Goal: Task Accomplishment & Management: Manage account settings

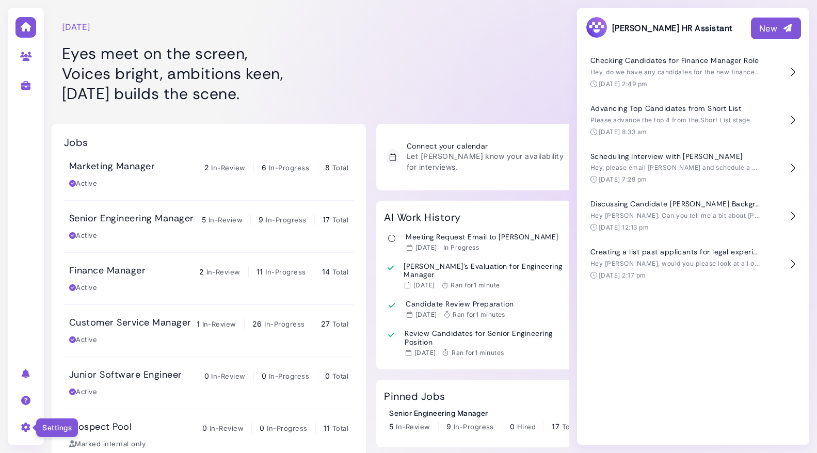
click at [28, 428] on icon at bounding box center [26, 426] width 12 height 9
click at [81, 411] on link "Sign out" at bounding box center [113, 409] width 107 height 14
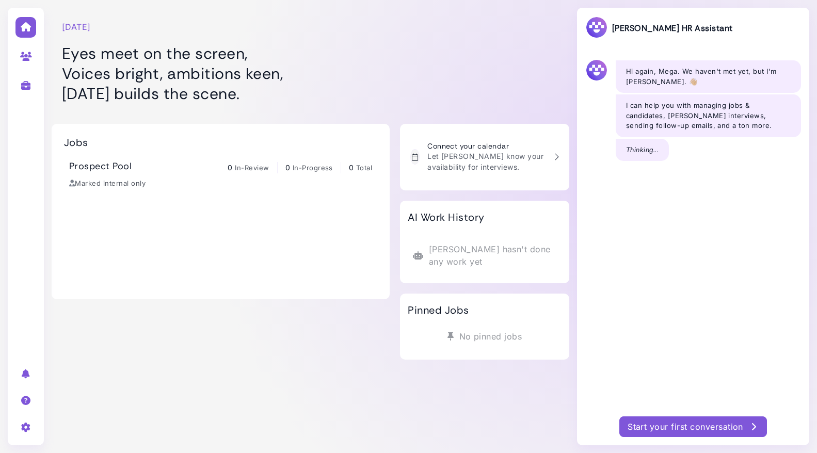
click at [240, 18] on div "[DATE] Eyes meet on the screen, Voices bright, ambitions keen, [DATE] builds th…" at bounding box center [221, 56] width 338 height 103
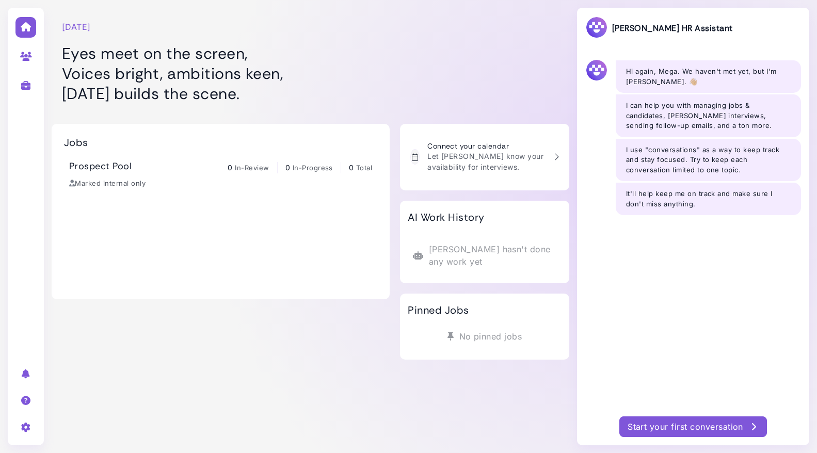
click at [23, 428] on icon at bounding box center [26, 426] width 12 height 9
click at [80, 370] on link "Company settings" at bounding box center [113, 371] width 107 height 14
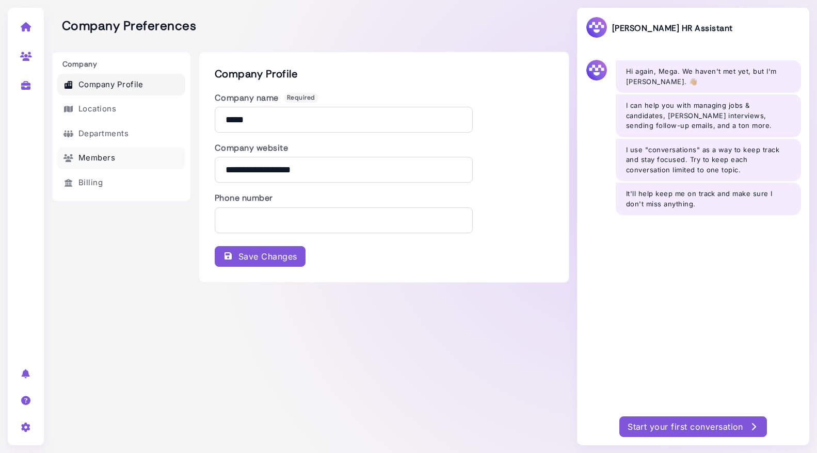
click at [101, 154] on link "Members" at bounding box center [121, 158] width 128 height 22
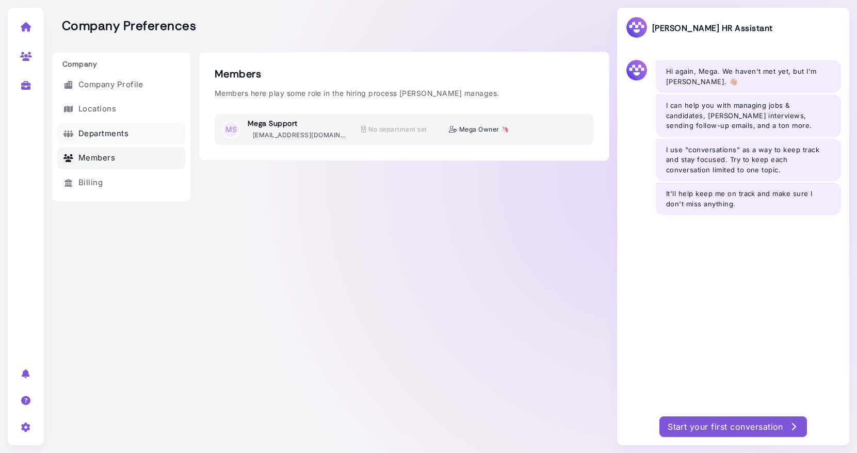
click at [77, 133] on link "Departments" at bounding box center [121, 134] width 128 height 22
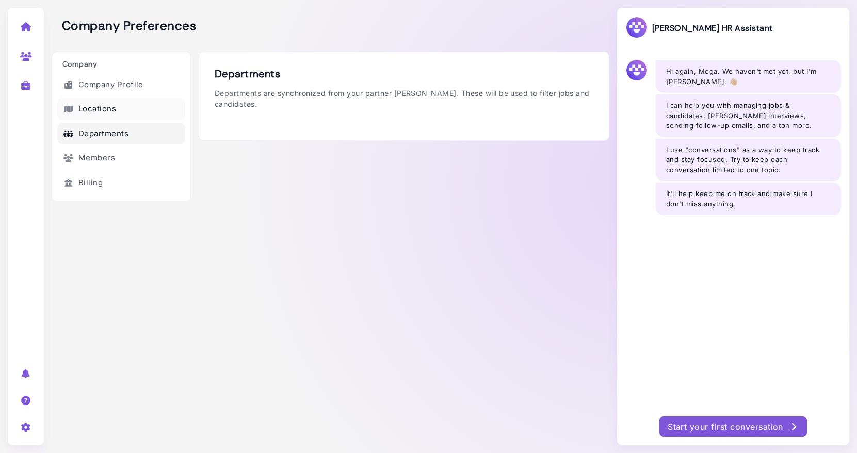
click at [87, 106] on link "Locations" at bounding box center [121, 109] width 128 height 22
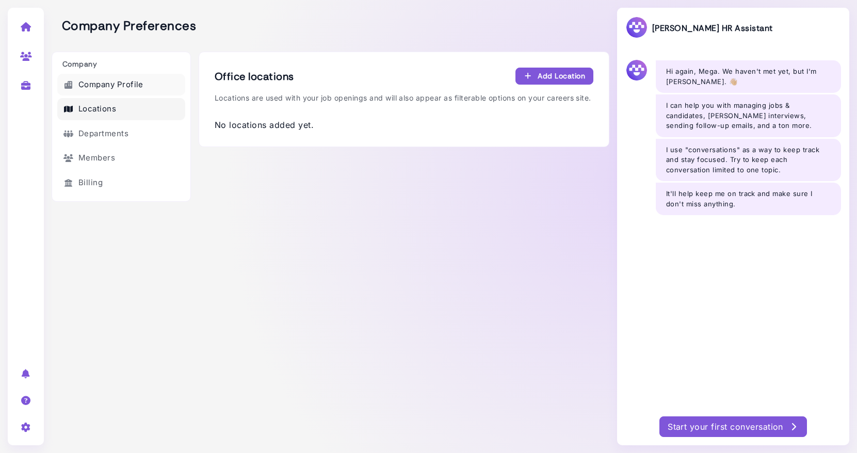
click at [104, 78] on link "Company Profile" at bounding box center [121, 85] width 128 height 22
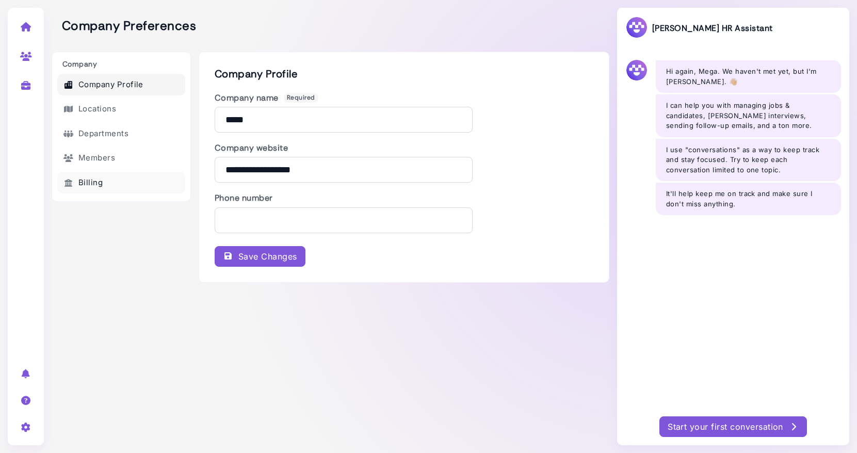
click at [90, 184] on link "Billing" at bounding box center [121, 183] width 128 height 22
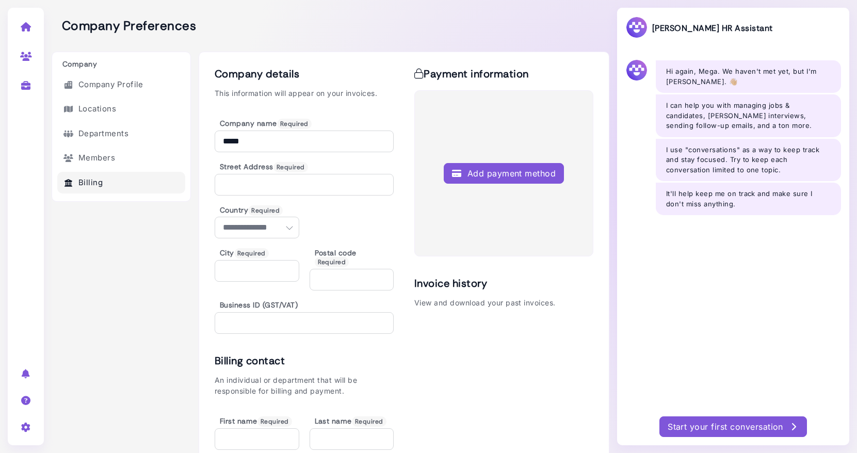
click at [32, 58] on link at bounding box center [26, 55] width 32 height 27
select select "**********"
select select "**"
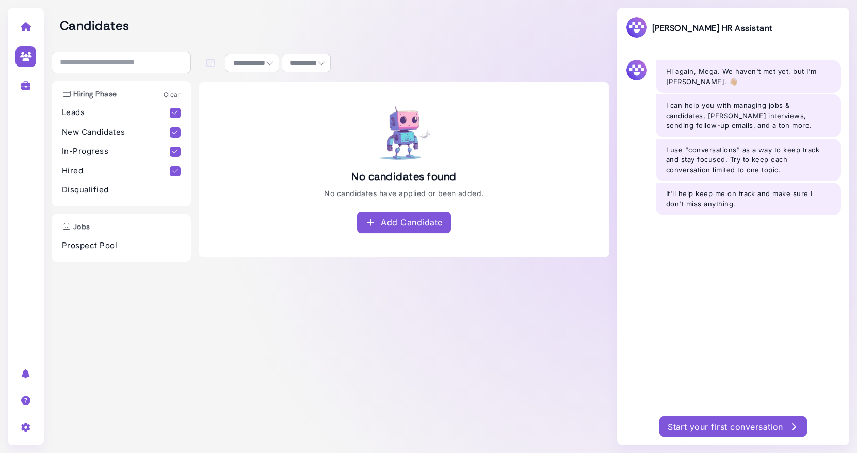
click at [23, 76] on link at bounding box center [26, 85] width 32 height 27
select select "**********"
select select "**"
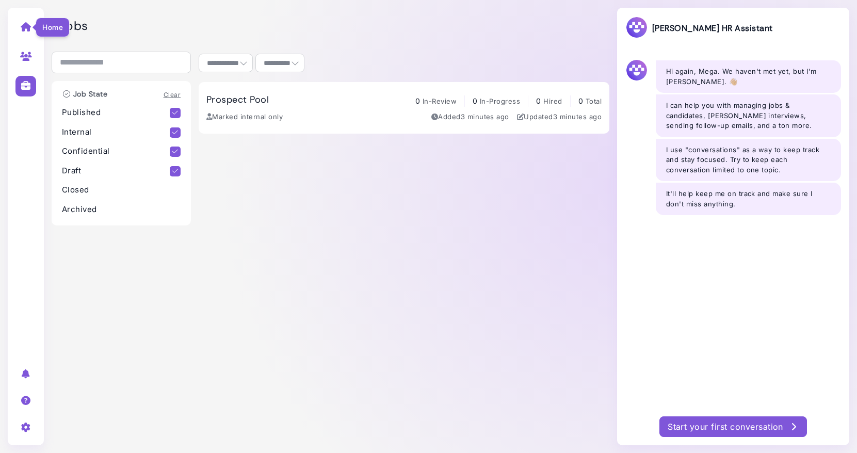
click at [22, 22] on icon at bounding box center [26, 26] width 12 height 9
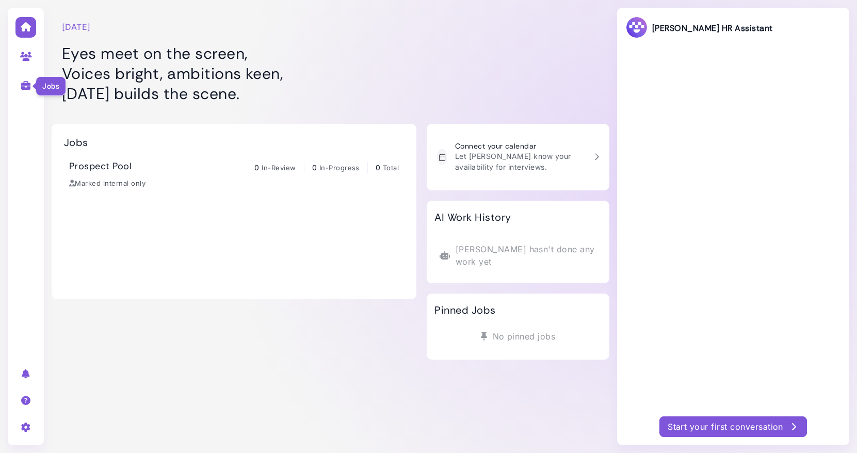
click at [24, 85] on icon at bounding box center [26, 85] width 12 height 9
select select "**********"
select select "**"
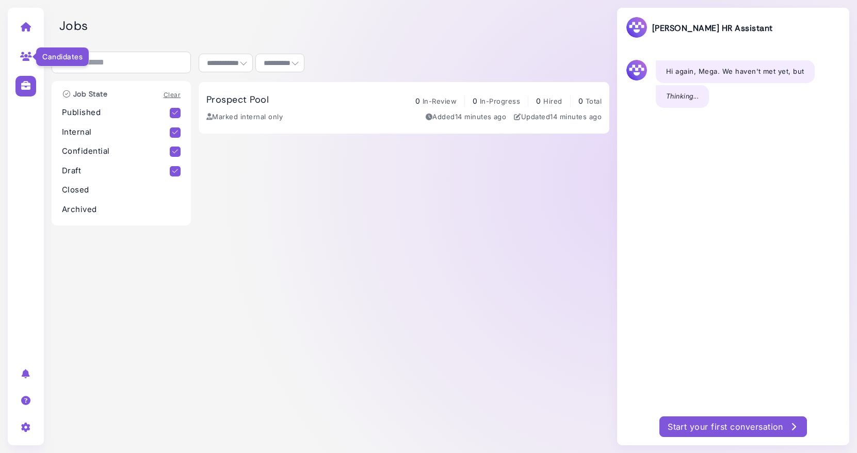
click at [27, 55] on icon at bounding box center [26, 56] width 12 height 9
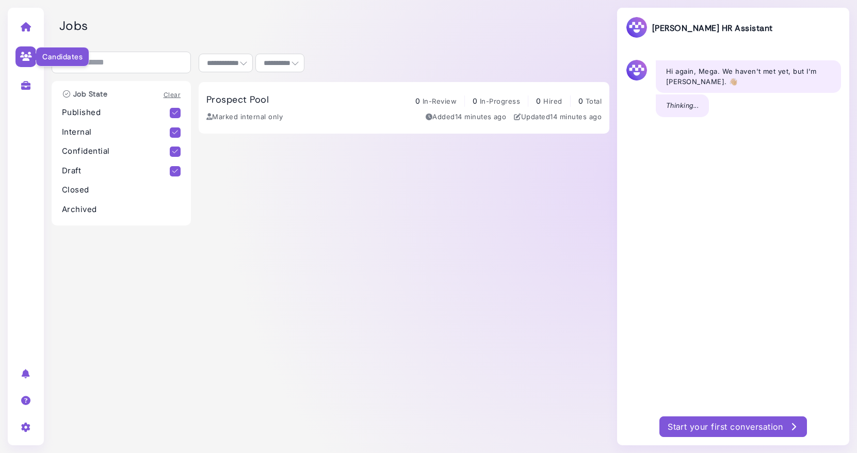
select select "**********"
select select "**"
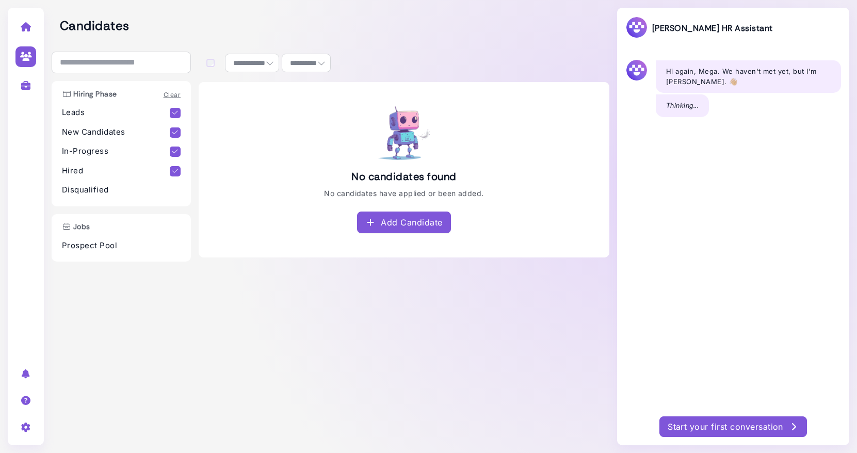
click at [27, 41] on div at bounding box center [26, 56] width 32 height 86
click at [27, 32] on link at bounding box center [26, 26] width 32 height 27
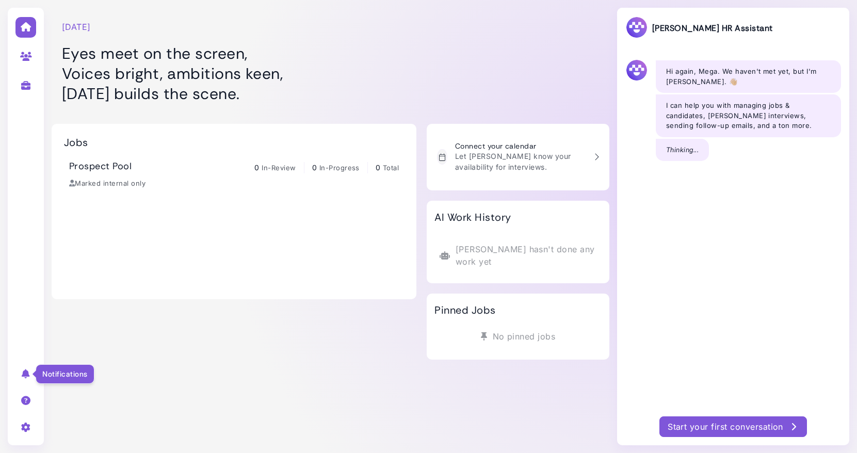
click at [25, 374] on icon at bounding box center [26, 373] width 12 height 9
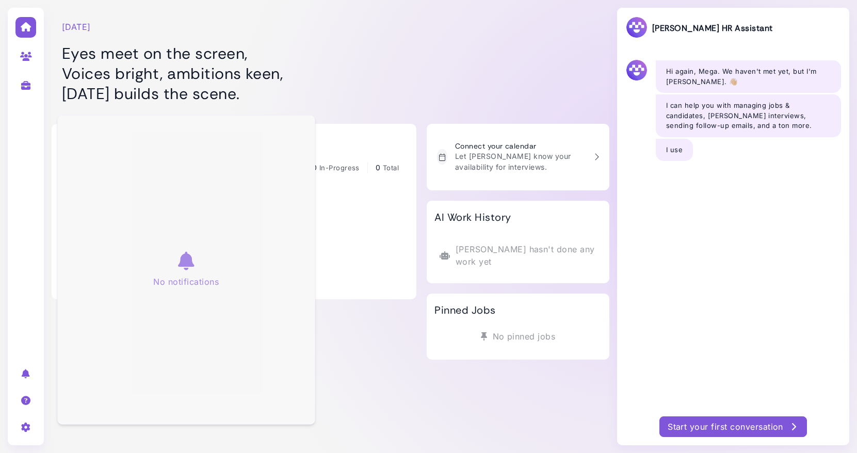
click at [23, 431] on icon at bounding box center [26, 426] width 12 height 9
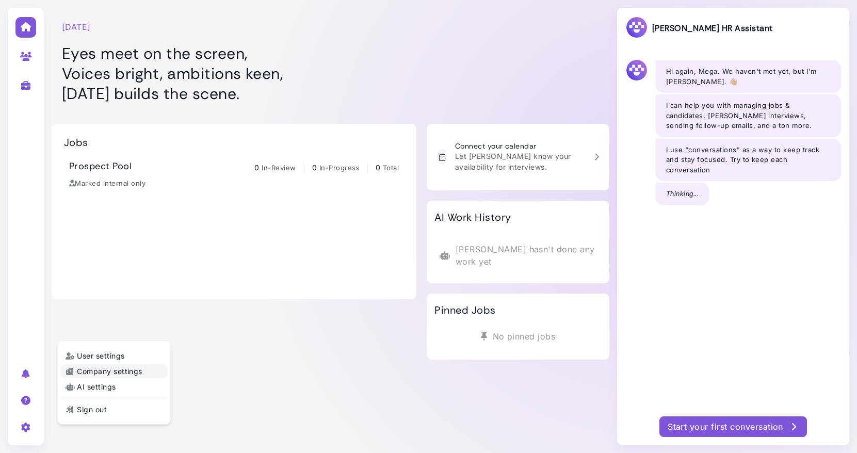
click at [92, 369] on link "Company settings" at bounding box center [113, 371] width 107 height 14
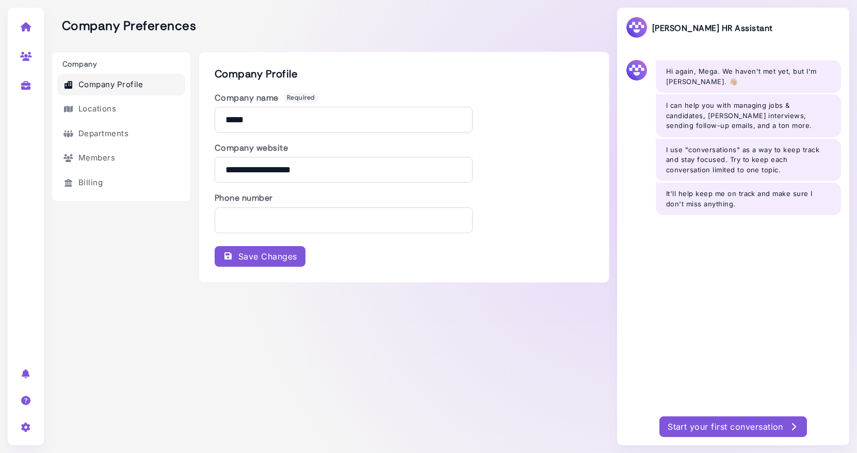
click at [241, 39] on div "Company Preferences" at bounding box center [331, 26] width 558 height 52
click at [19, 26] on link at bounding box center [26, 26] width 32 height 27
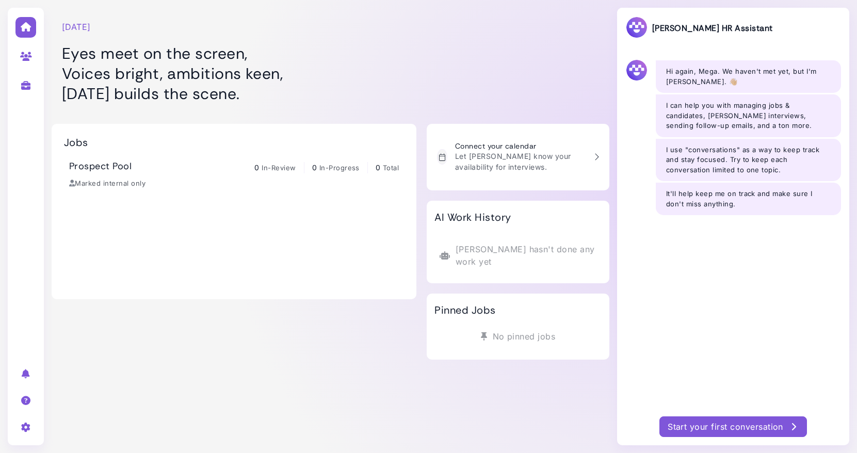
click at [549, 105] on div at bounding box center [518, 56] width 183 height 103
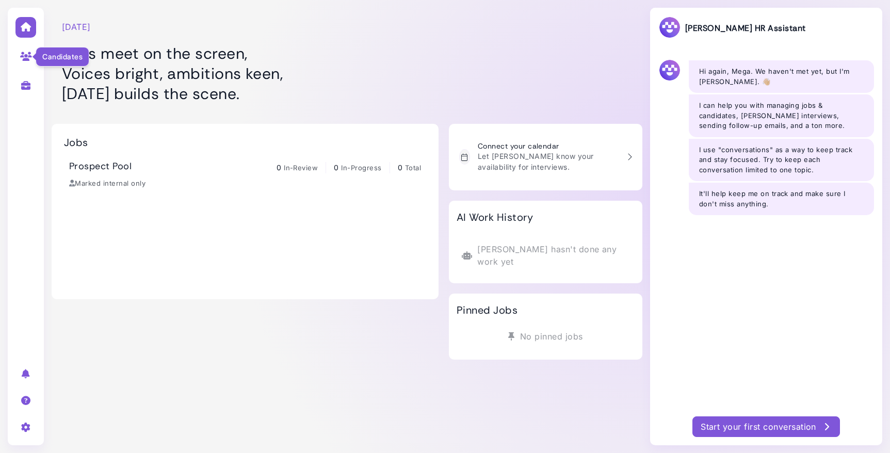
click at [26, 53] on icon at bounding box center [26, 56] width 12 height 9
select select "**********"
select select "**"
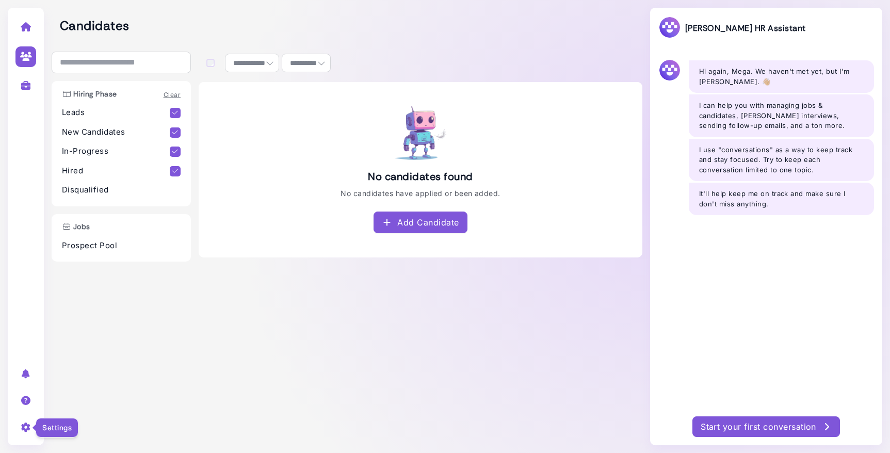
click at [24, 424] on icon at bounding box center [26, 426] width 12 height 9
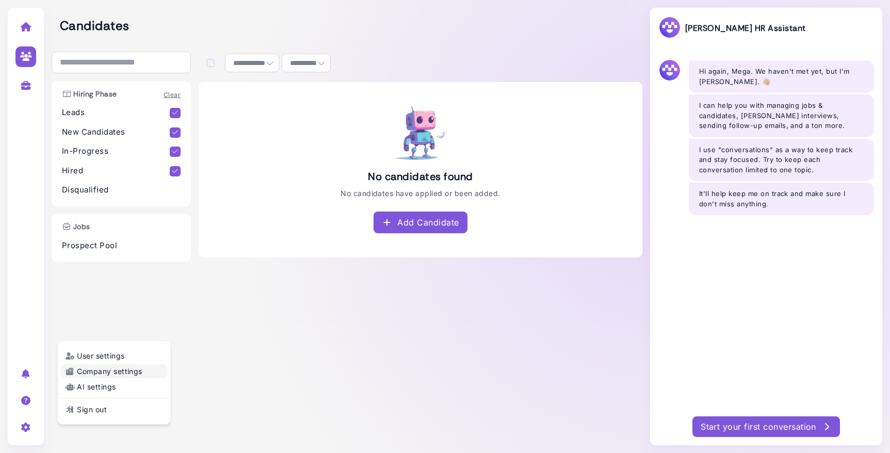
click at [75, 370] on link "Company settings" at bounding box center [113, 371] width 107 height 14
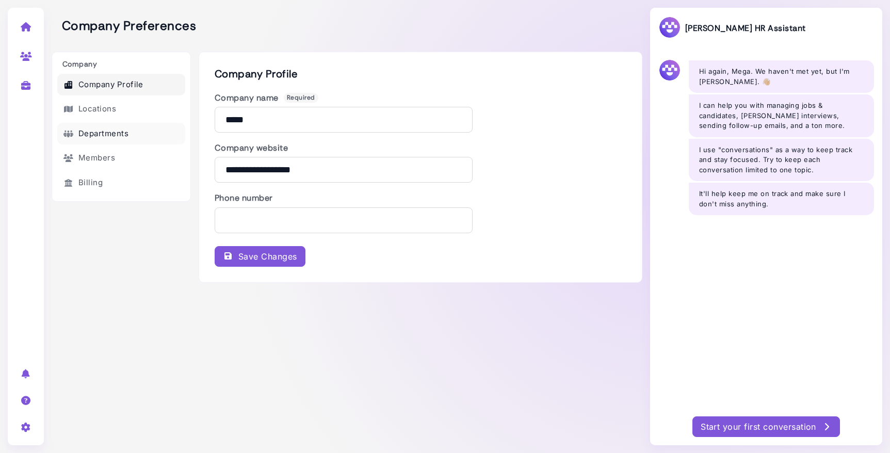
click at [91, 138] on link "Departments" at bounding box center [121, 134] width 128 height 22
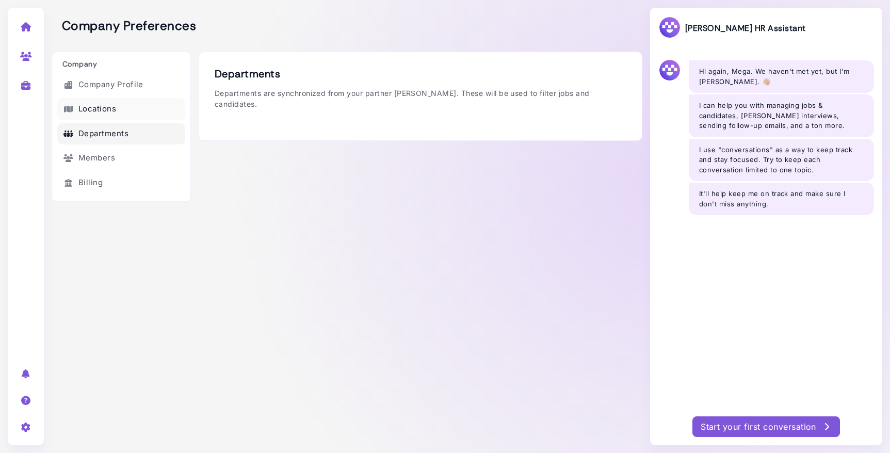
click at [95, 108] on link "Locations" at bounding box center [121, 109] width 128 height 22
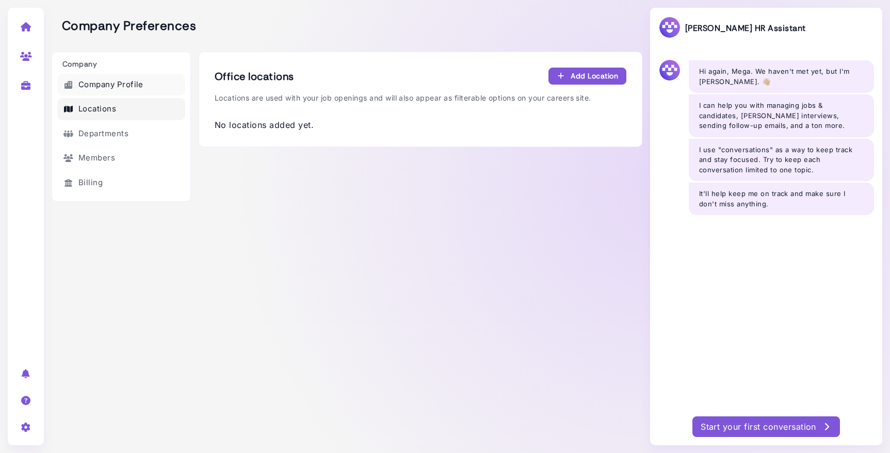
click at [99, 83] on link "Company Profile" at bounding box center [121, 85] width 128 height 22
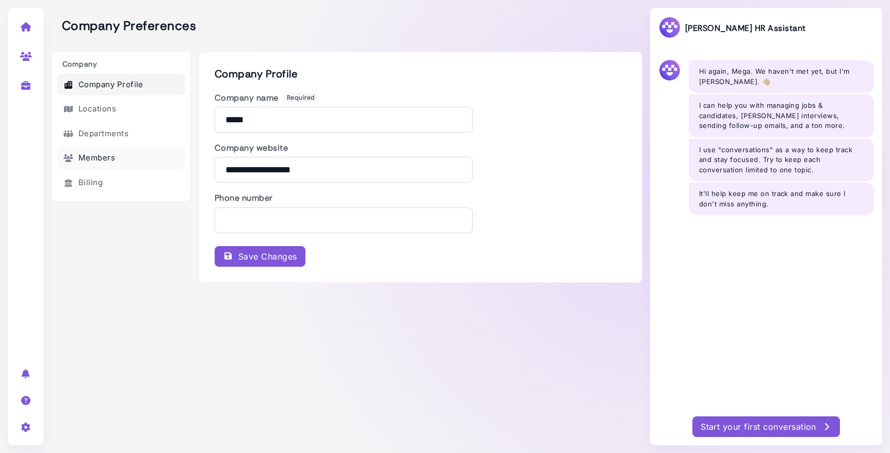
click at [91, 153] on link "Members" at bounding box center [121, 158] width 128 height 22
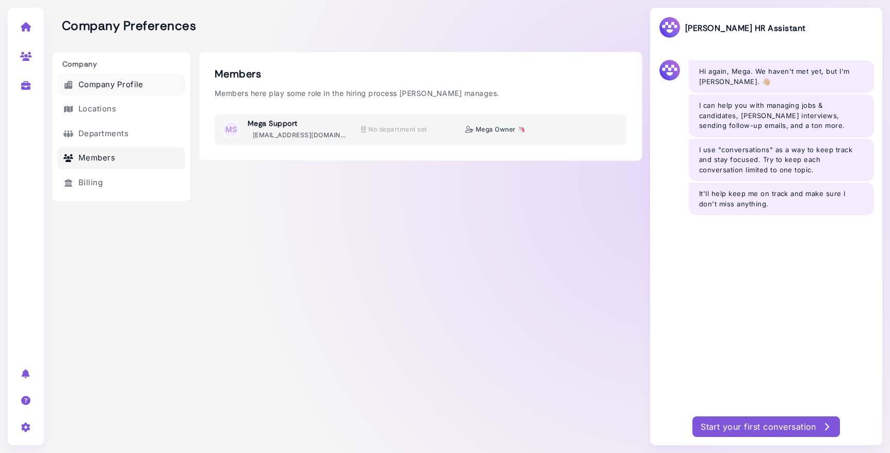
click at [97, 87] on link "Company Profile" at bounding box center [121, 85] width 128 height 22
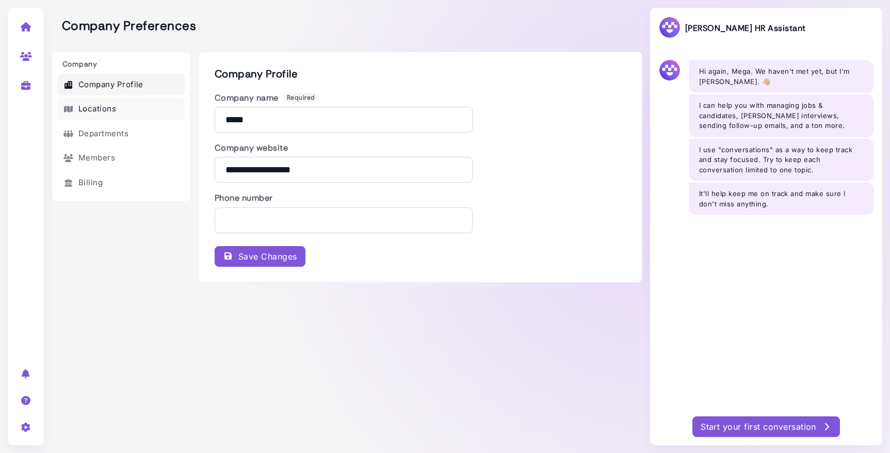
click at [96, 109] on link "Locations" at bounding box center [121, 109] width 128 height 22
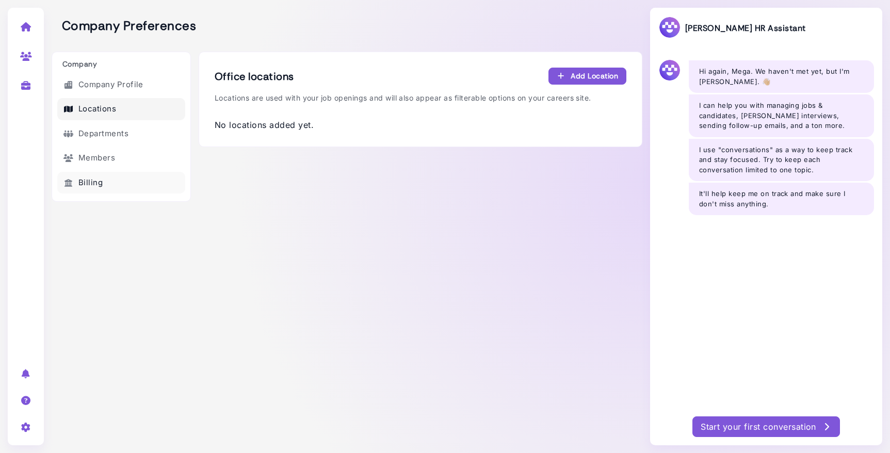
click at [96, 184] on link "Billing" at bounding box center [121, 183] width 128 height 22
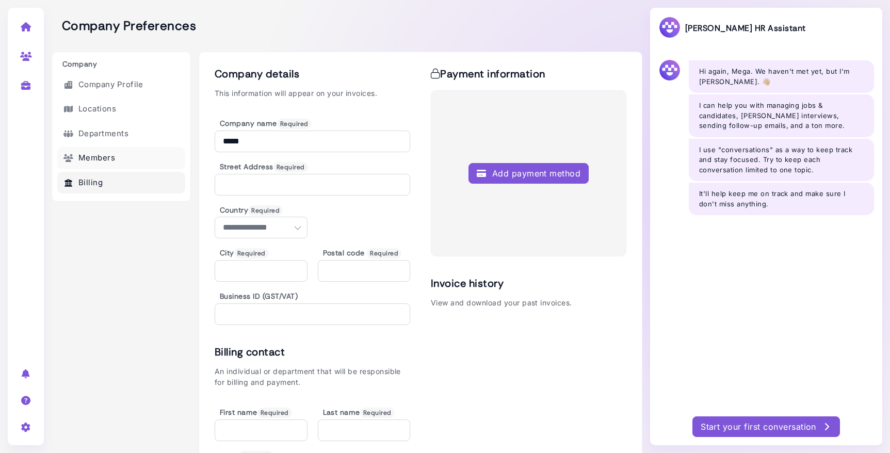
click at [98, 157] on link "Members" at bounding box center [121, 158] width 128 height 22
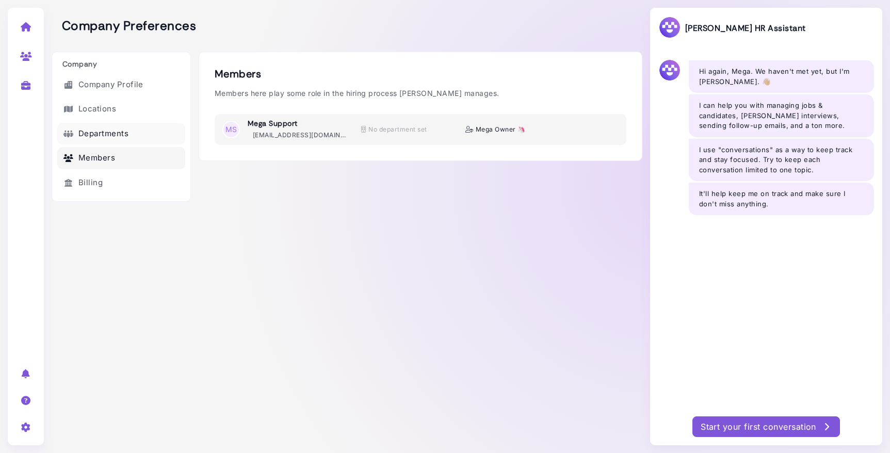
click at [99, 128] on link "Departments" at bounding box center [121, 134] width 128 height 22
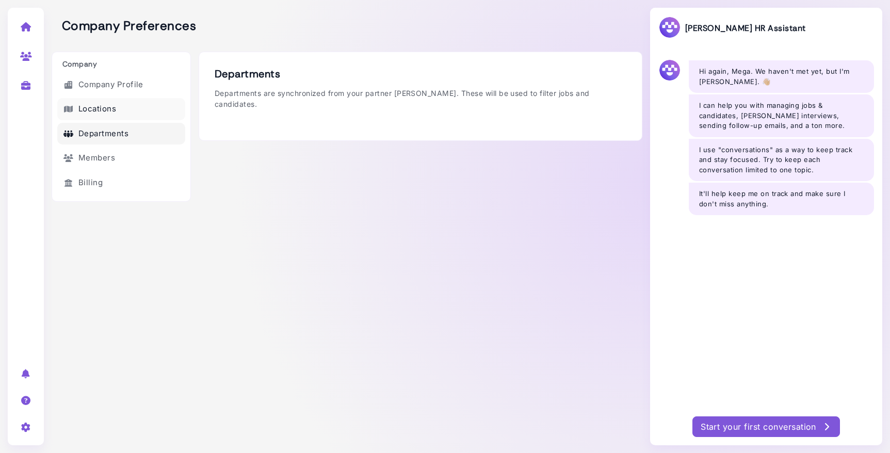
click at [98, 101] on link "Locations" at bounding box center [121, 109] width 128 height 22
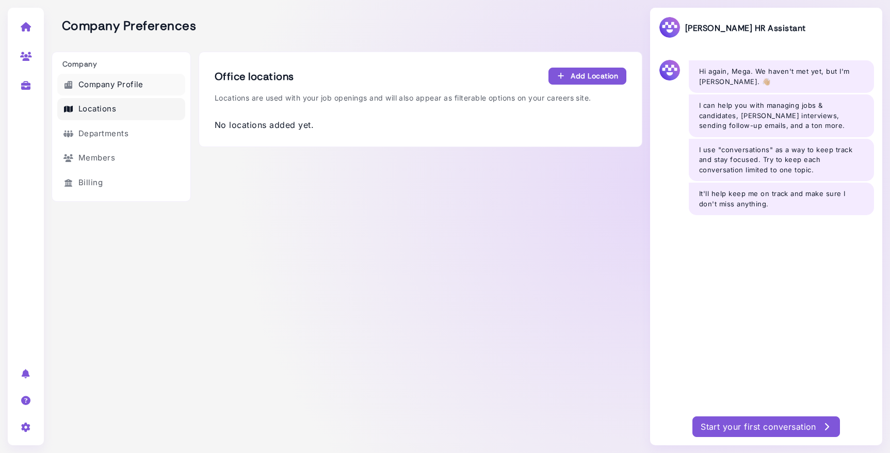
click at [98, 79] on link "Company Profile" at bounding box center [121, 85] width 128 height 22
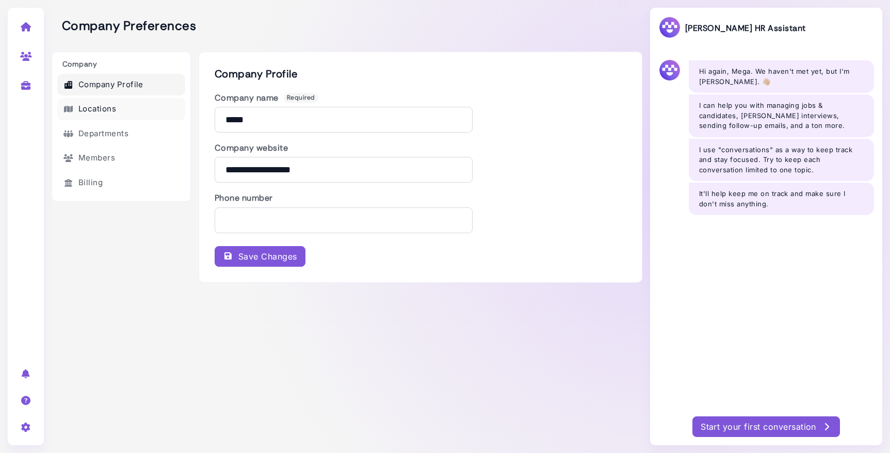
click at [95, 100] on link "Locations" at bounding box center [121, 109] width 128 height 22
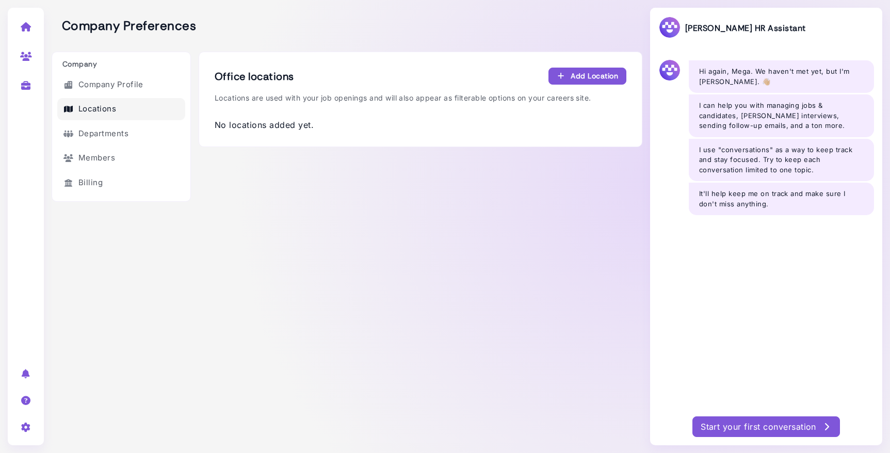
click at [24, 438] on div at bounding box center [26, 426] width 32 height 27
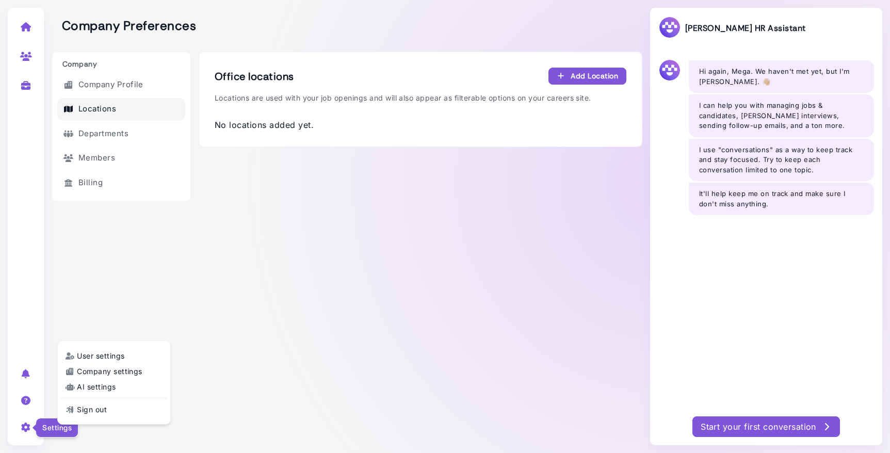
click at [24, 426] on icon at bounding box center [26, 426] width 12 height 9
click at [83, 383] on link "AI settings" at bounding box center [113, 387] width 107 height 14
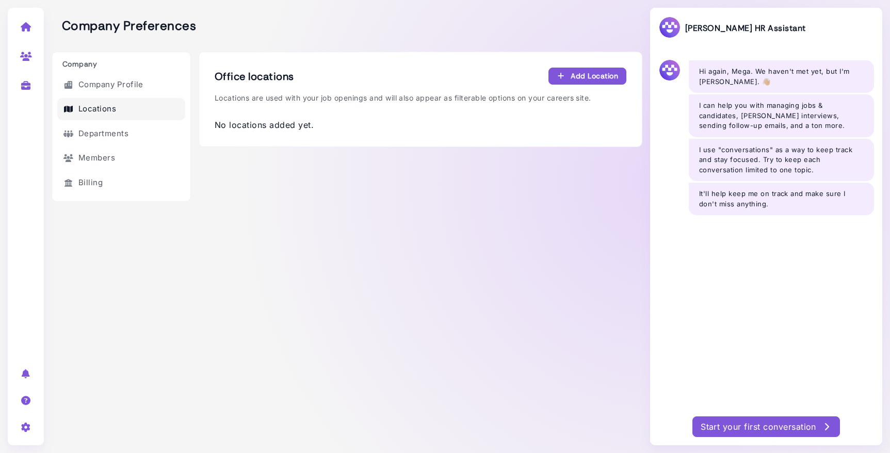
select select "******"
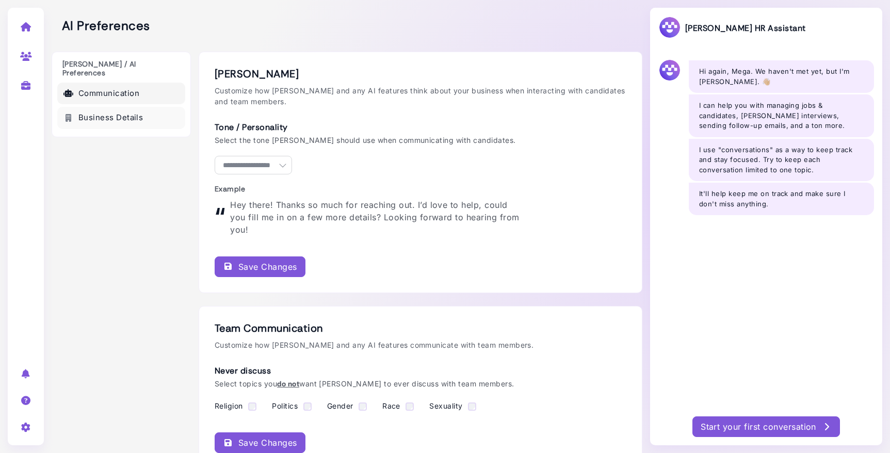
click at [120, 108] on link "Business Details" at bounding box center [121, 118] width 128 height 22
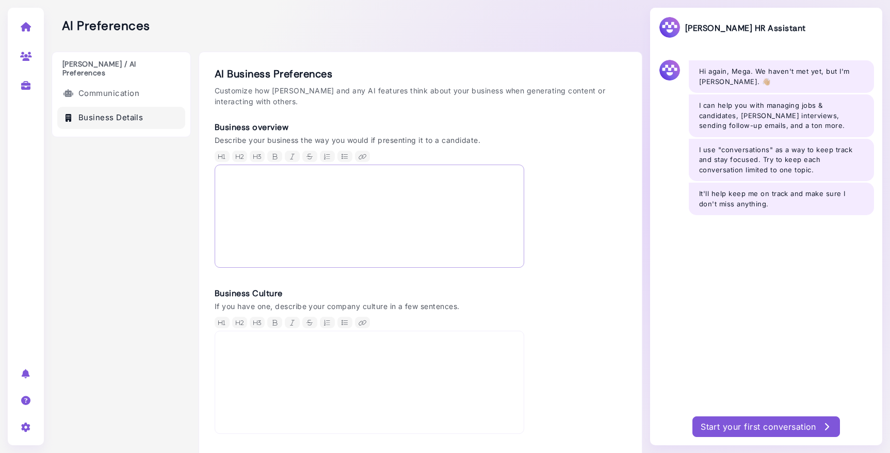
click at [261, 259] on div at bounding box center [370, 216] width 310 height 103
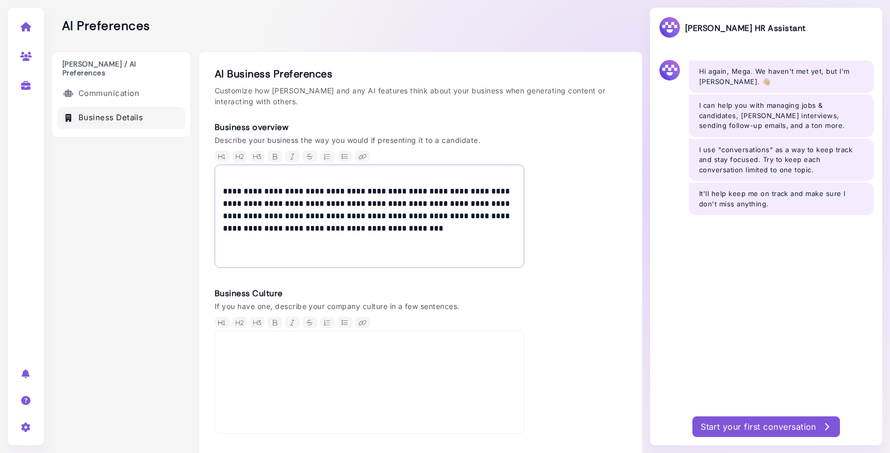
click at [261, 197] on p "**********" at bounding box center [369, 204] width 293 height 62
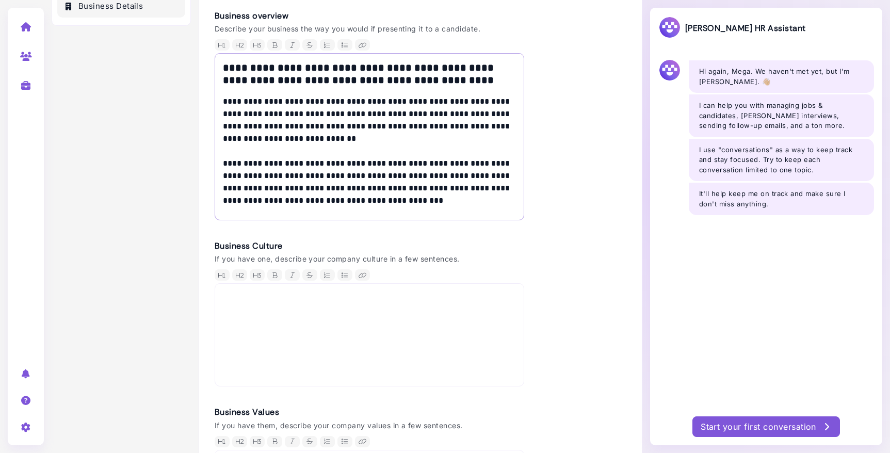
scroll to position [241, 0]
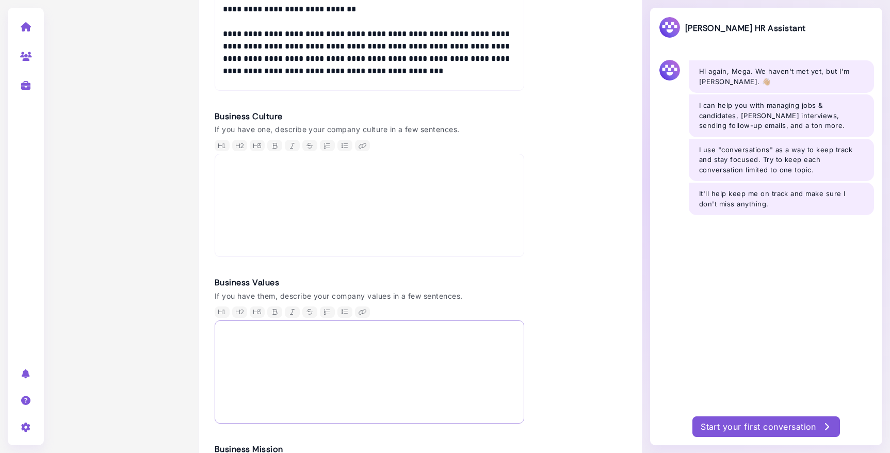
click at [400, 341] on div at bounding box center [370, 371] width 310 height 103
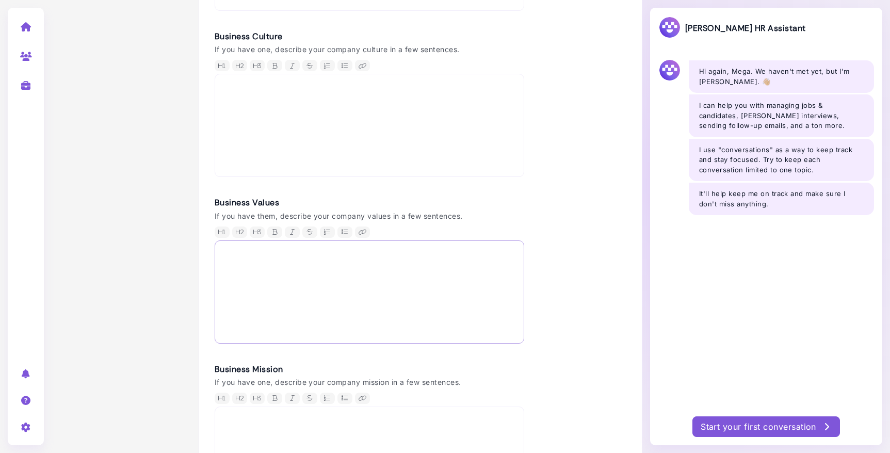
scroll to position [323, 0]
click at [364, 421] on p at bounding box center [369, 418] width 293 height 12
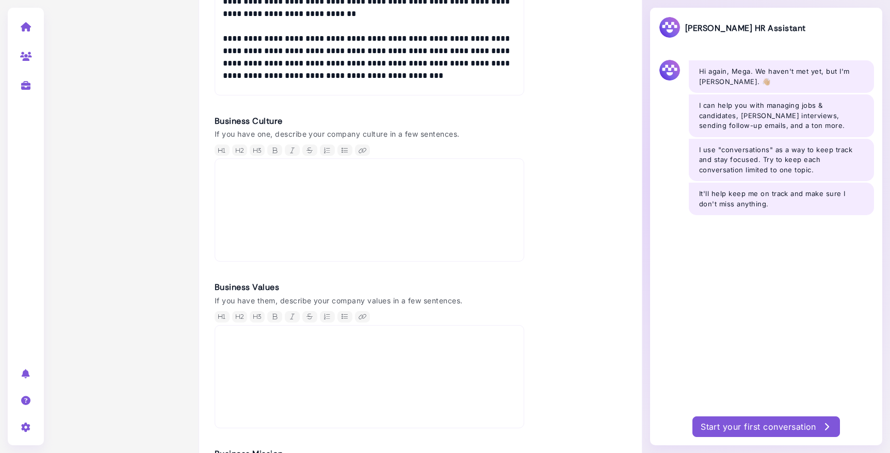
scroll to position [0, 0]
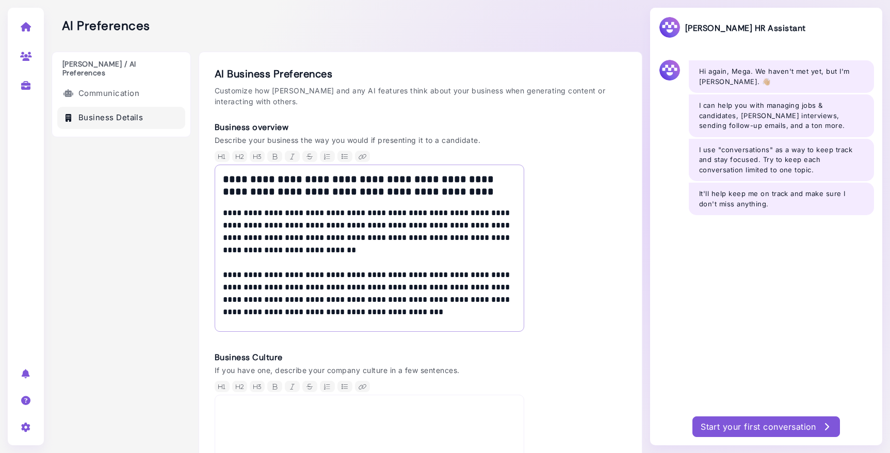
click at [402, 250] on p "**********" at bounding box center [369, 262] width 293 height 111
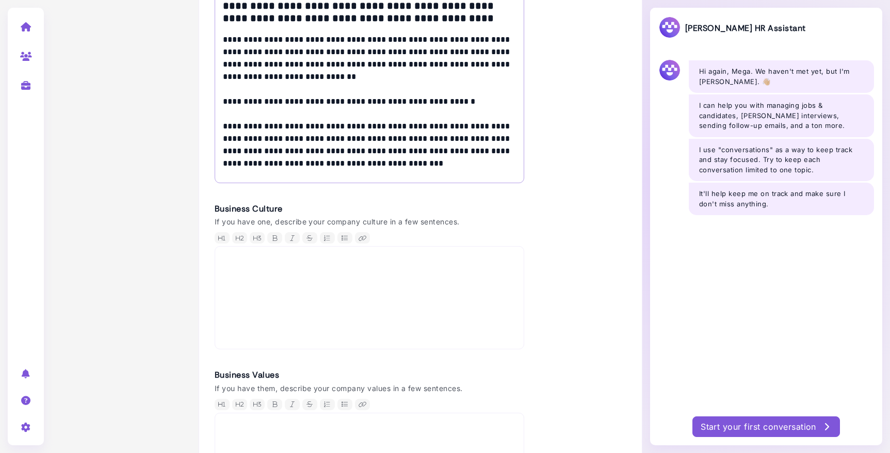
scroll to position [213, 0]
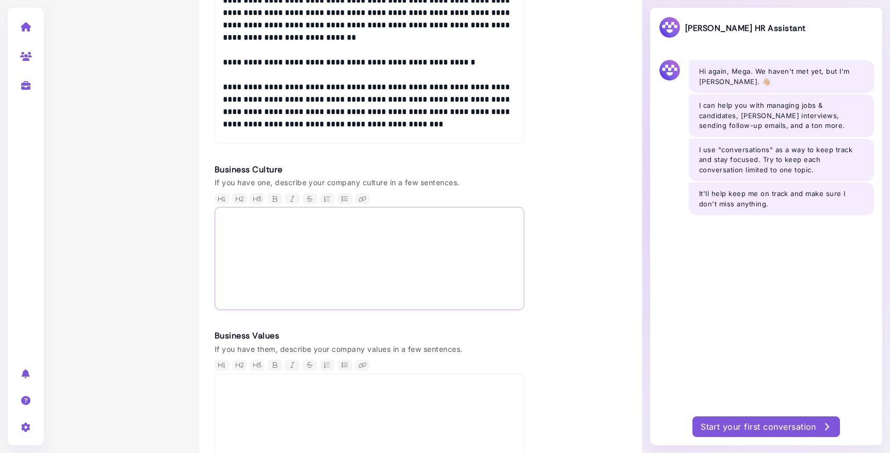
click at [476, 221] on p at bounding box center [369, 221] width 293 height 12
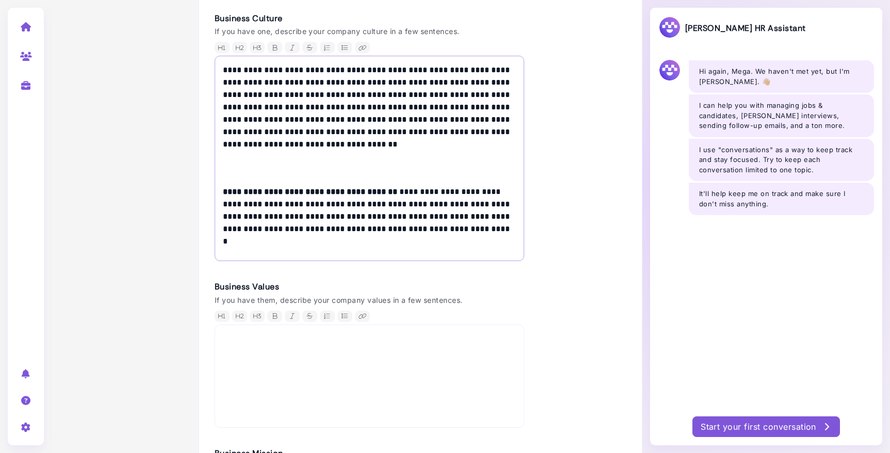
scroll to position [381, 0]
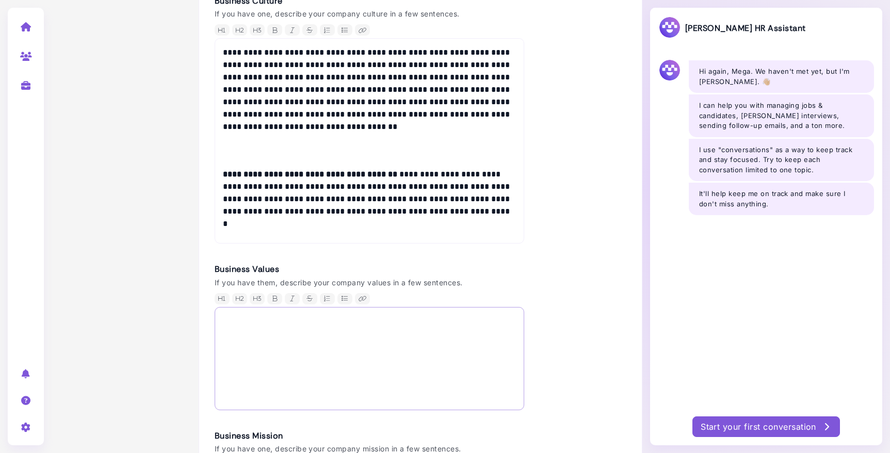
click at [464, 320] on p at bounding box center [369, 321] width 293 height 12
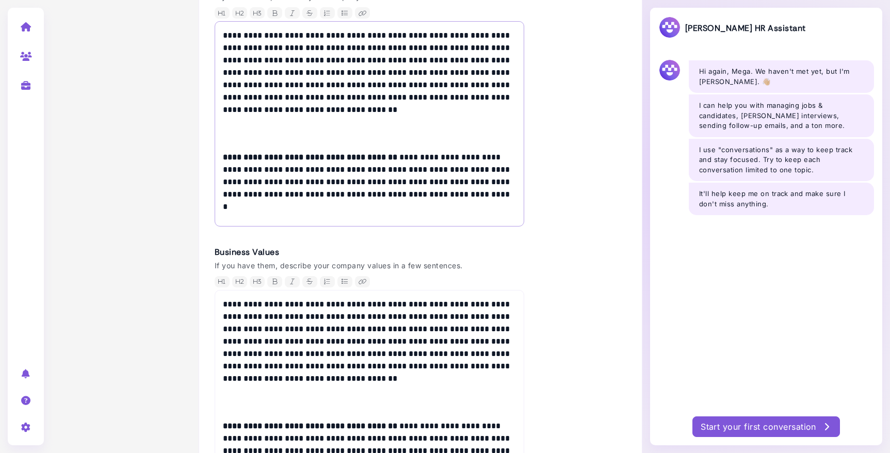
scroll to position [378, 0]
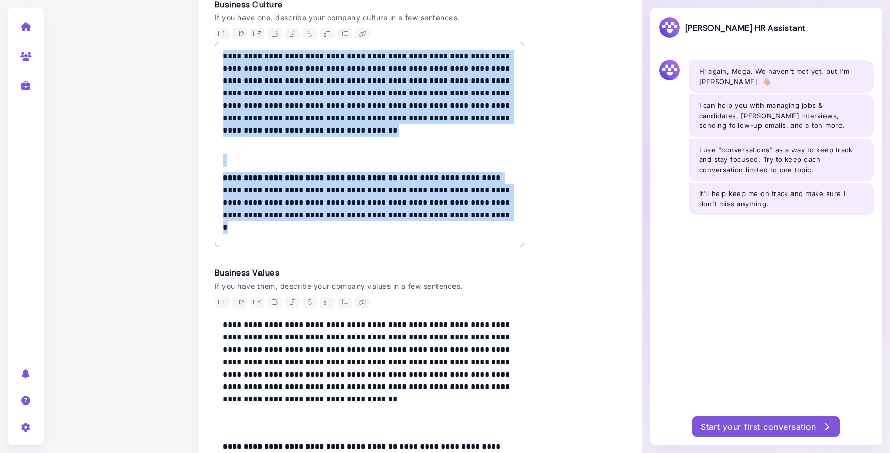
drag, startPoint x: 252, startPoint y: 184, endPoint x: 214, endPoint y: 51, distance: 138.6
click at [214, 51] on div "**********" at bounding box center [421, 286] width 444 height 1225
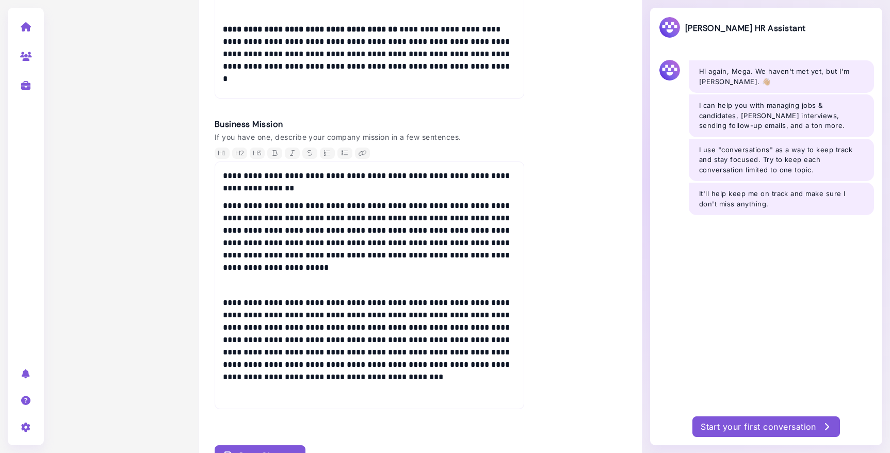
scroll to position [703, 0]
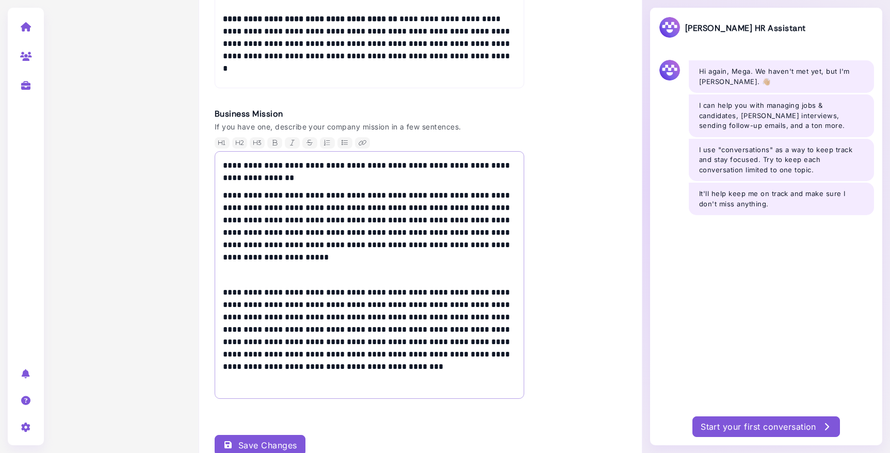
click at [237, 274] on p at bounding box center [369, 275] width 293 height 12
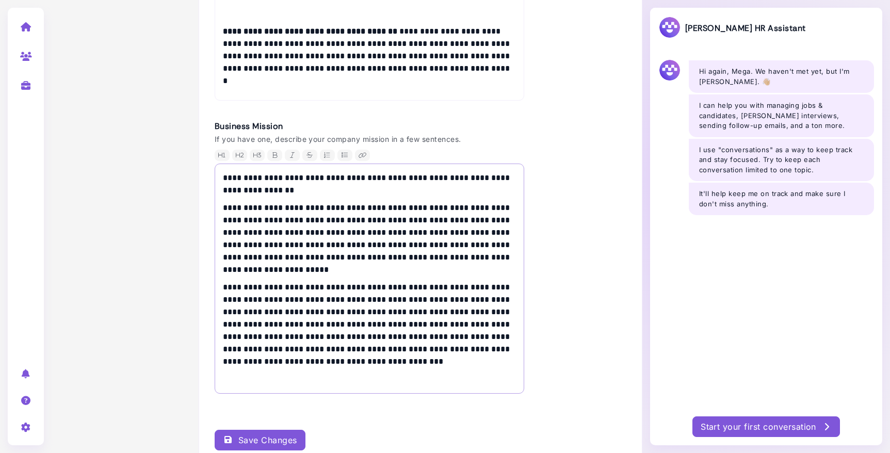
scroll to position [694, 0]
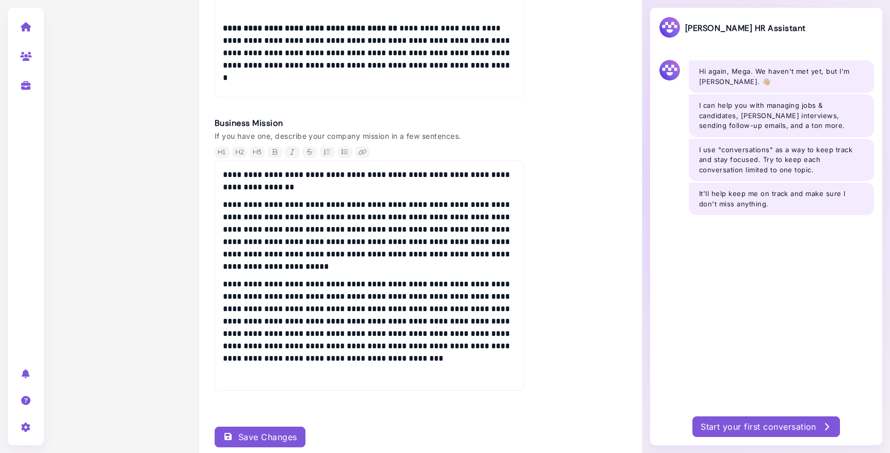
click at [249, 436] on div "Save Changes" at bounding box center [260, 437] width 74 height 12
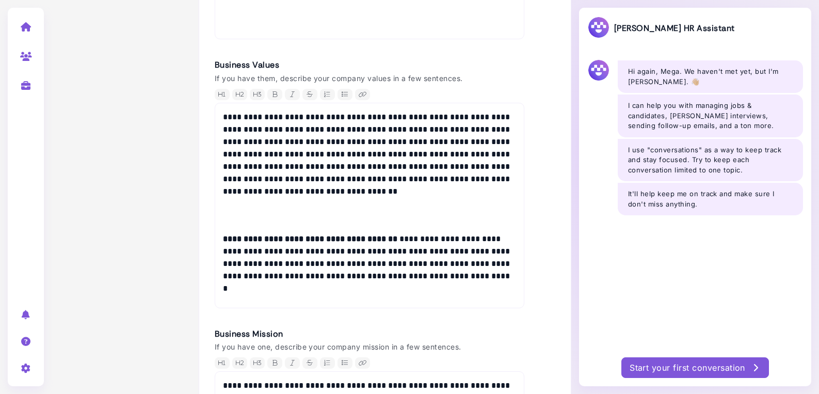
scroll to position [481, 0]
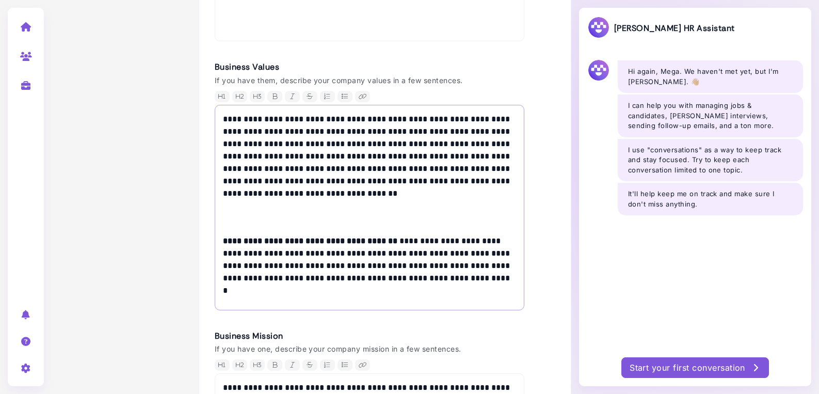
click at [237, 186] on p "**********" at bounding box center [369, 162] width 293 height 99
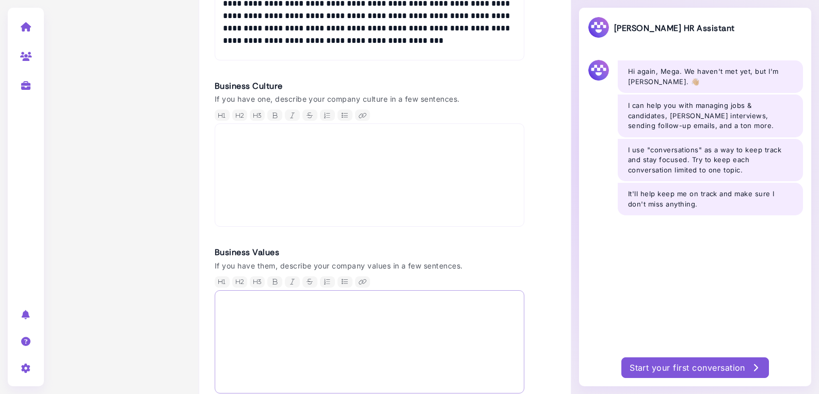
scroll to position [199, 0]
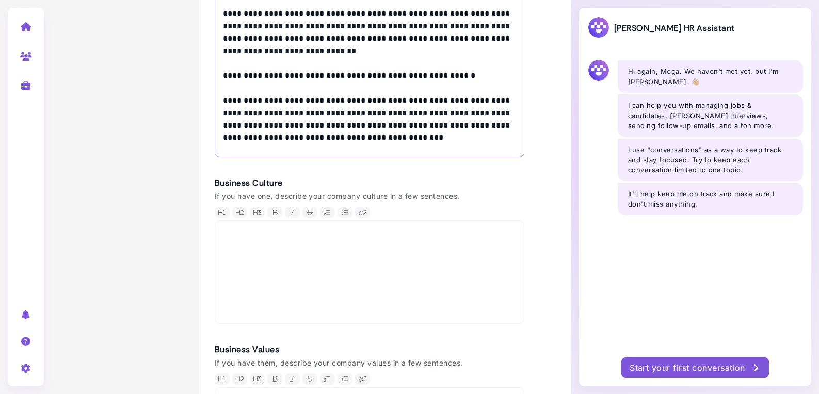
click at [505, 140] on p "**********" at bounding box center [369, 76] width 293 height 136
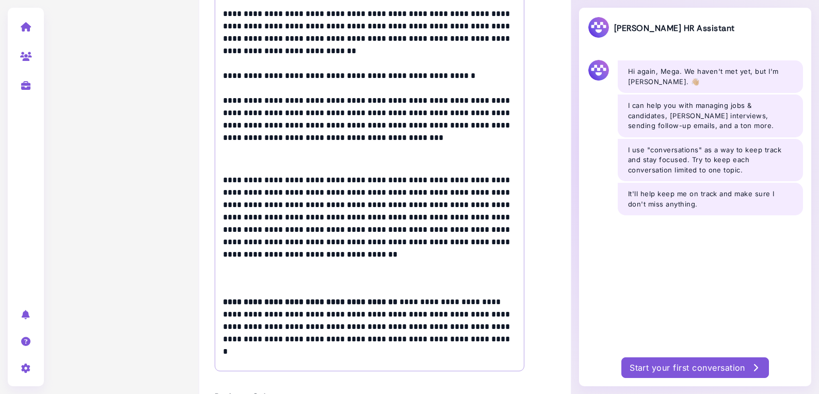
click at [446, 164] on p "**********" at bounding box center [369, 88] width 293 height 161
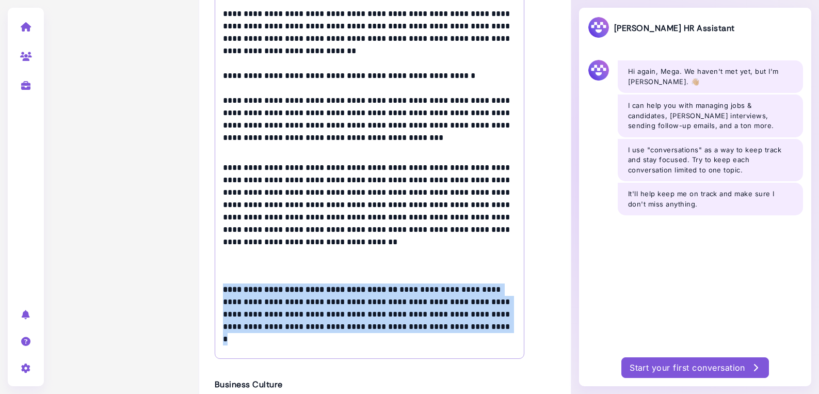
drag, startPoint x: 281, startPoint y: 346, endPoint x: 192, endPoint y: 287, distance: 106.7
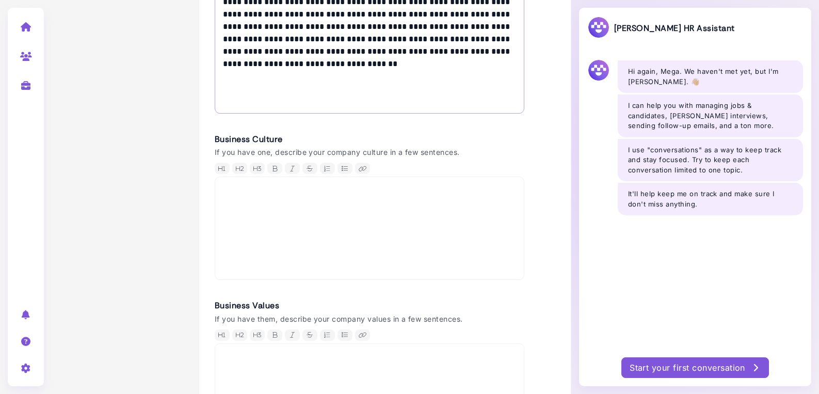
scroll to position [501, 0]
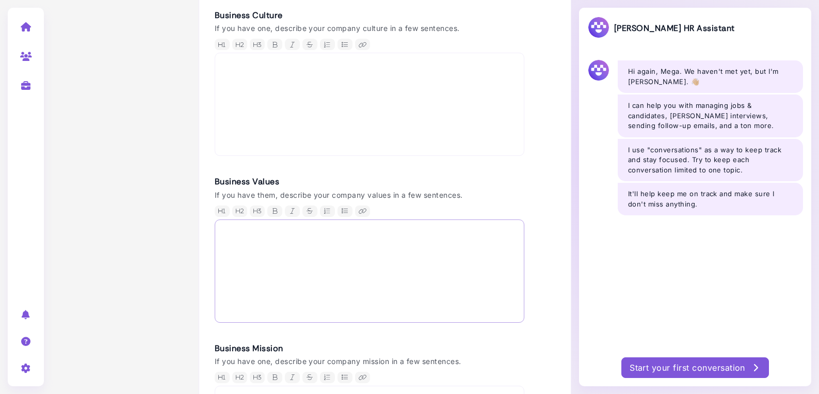
click at [252, 249] on div at bounding box center [370, 270] width 310 height 103
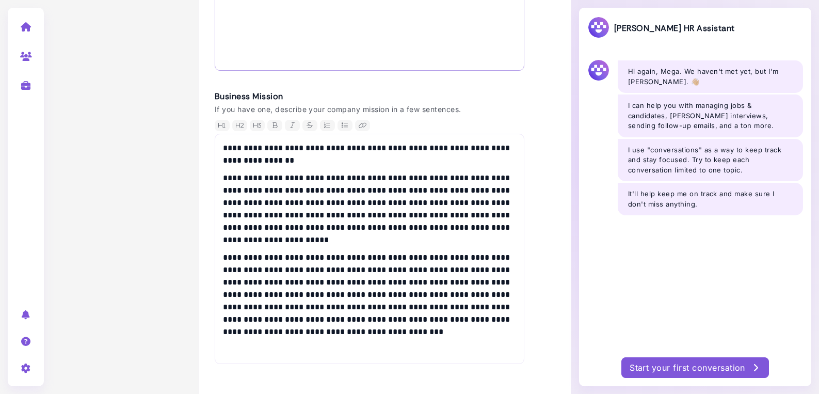
scroll to position [756, 0]
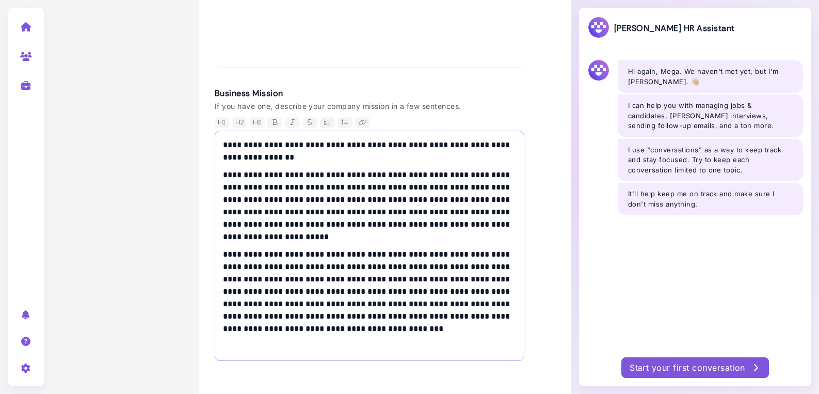
click at [429, 238] on p "**********" at bounding box center [369, 206] width 293 height 74
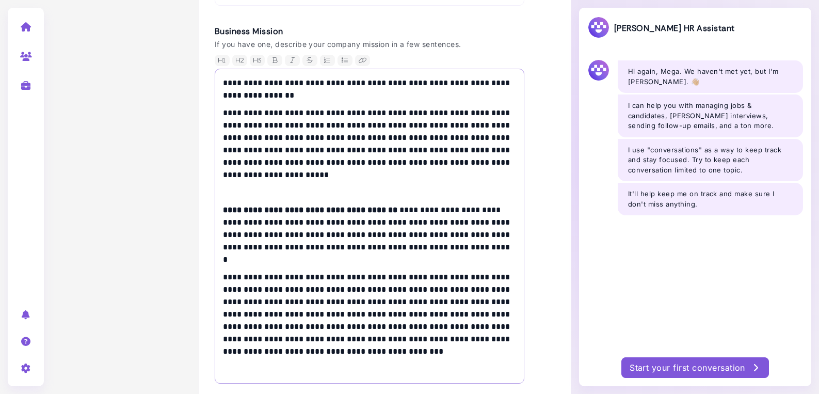
scroll to position [818, 0]
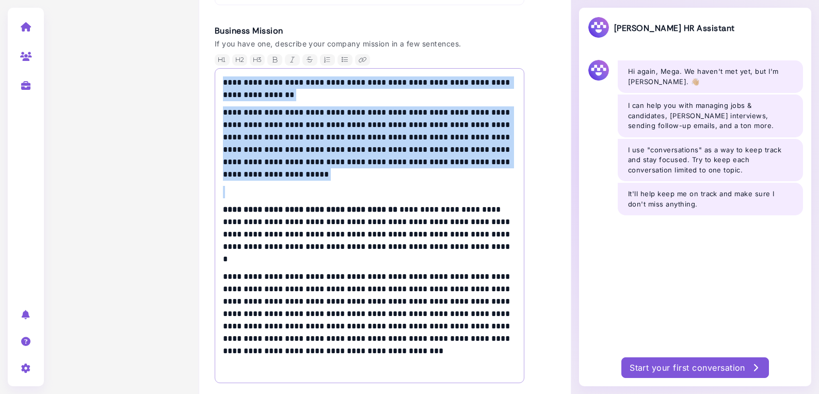
drag, startPoint x: 413, startPoint y: 184, endPoint x: 91, endPoint y: 49, distance: 348.5
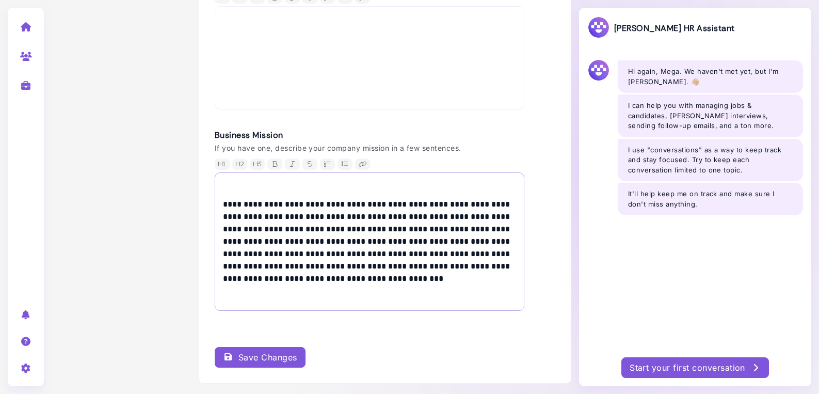
scroll to position [696, 0]
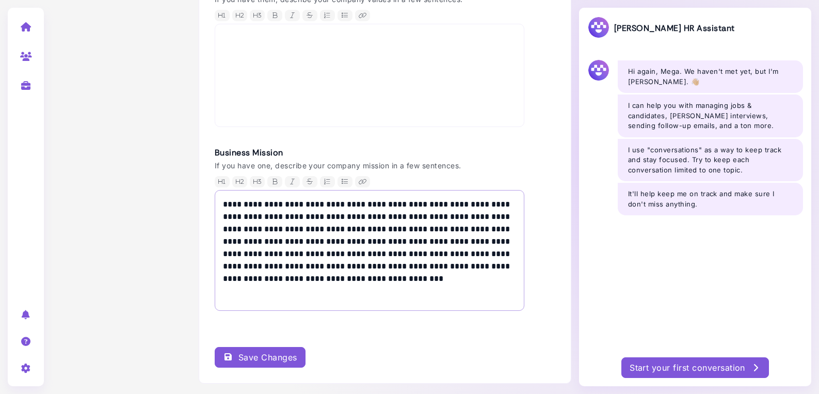
click at [303, 295] on p "**********" at bounding box center [369, 247] width 293 height 99
click at [279, 277] on p "**********" at bounding box center [369, 247] width 293 height 99
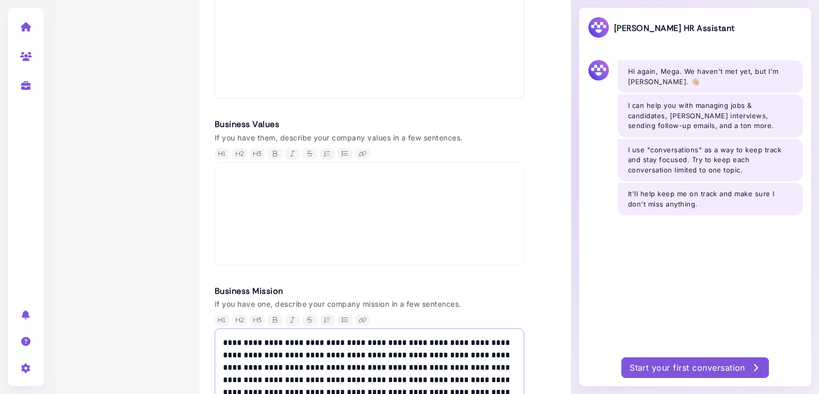
scroll to position [580, 0]
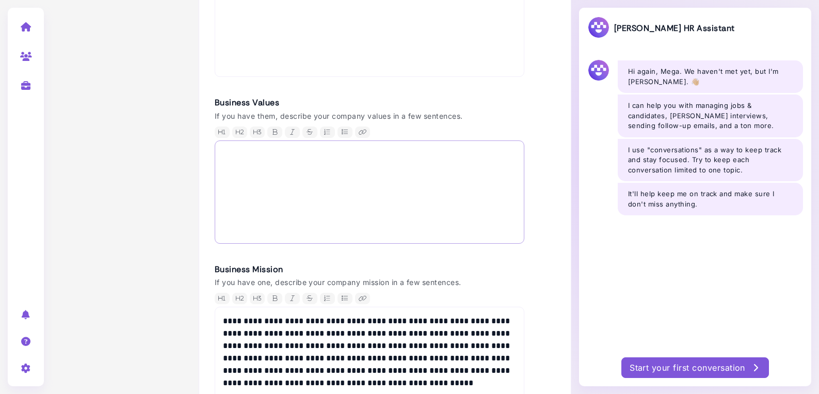
click at [322, 204] on div at bounding box center [370, 191] width 310 height 103
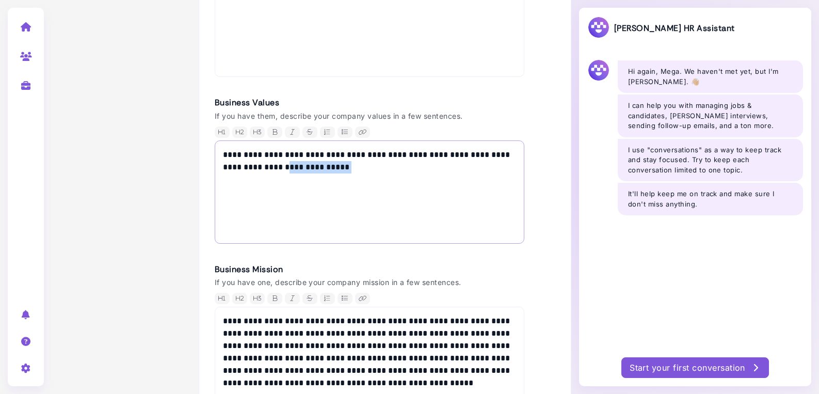
click at [314, 166] on p "**********" at bounding box center [369, 161] width 293 height 25
click at [345, 132] on icon "button" at bounding box center [345, 131] width 8 height 11
click at [344, 151] on p "**********" at bounding box center [377, 161] width 278 height 25
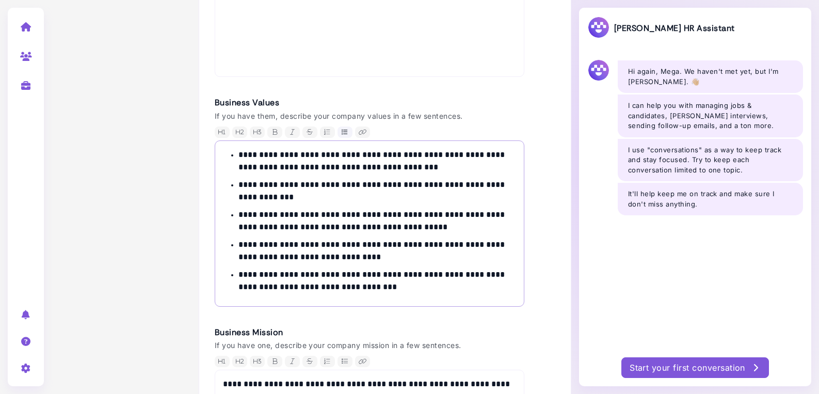
click at [444, 216] on p "**********" at bounding box center [377, 220] width 278 height 25
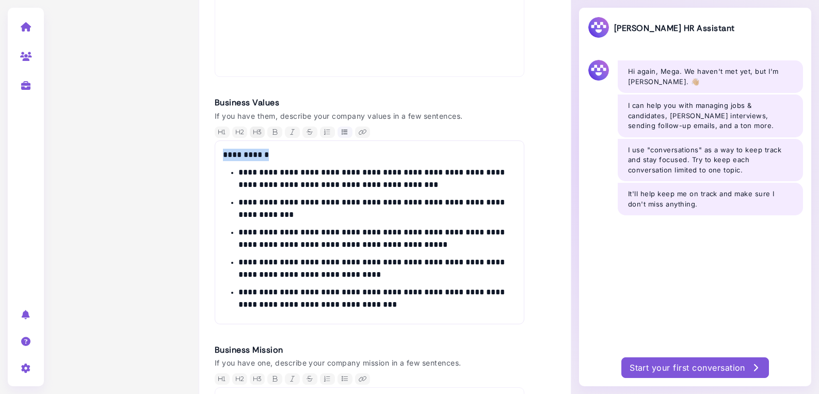
click at [257, 132] on icon "button" at bounding box center [257, 131] width 8 height 11
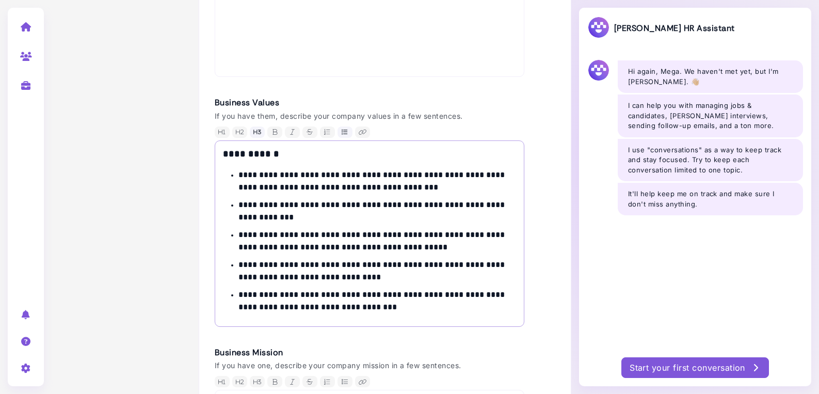
click at [287, 161] on div "**********" at bounding box center [370, 233] width 310 height 187
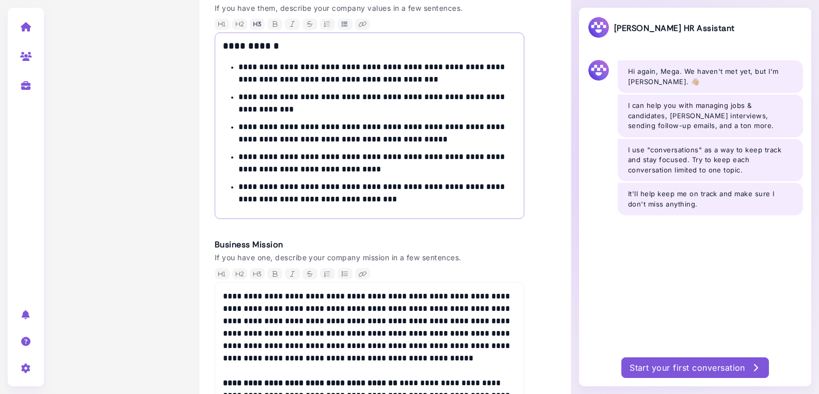
scroll to position [841, 0]
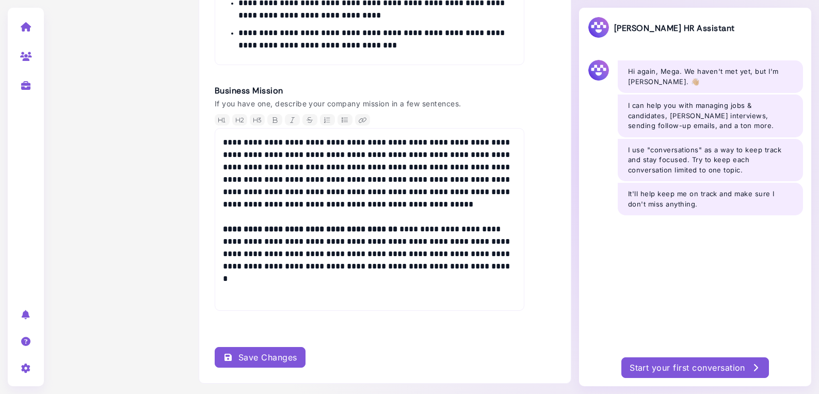
click at [291, 353] on div "Save Changes" at bounding box center [260, 357] width 74 height 12
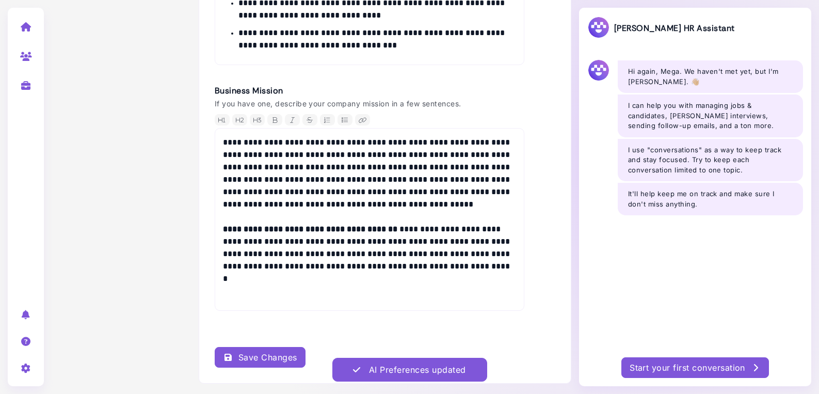
click at [669, 368] on section "AI Preferences updated" at bounding box center [409, 371] width 819 height 28
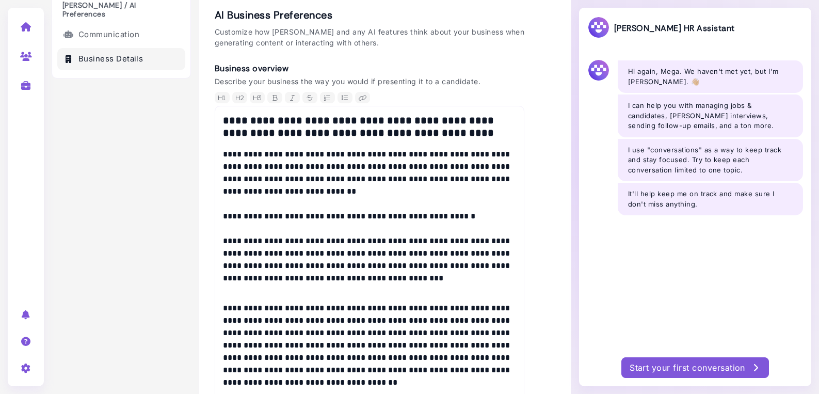
scroll to position [0, 0]
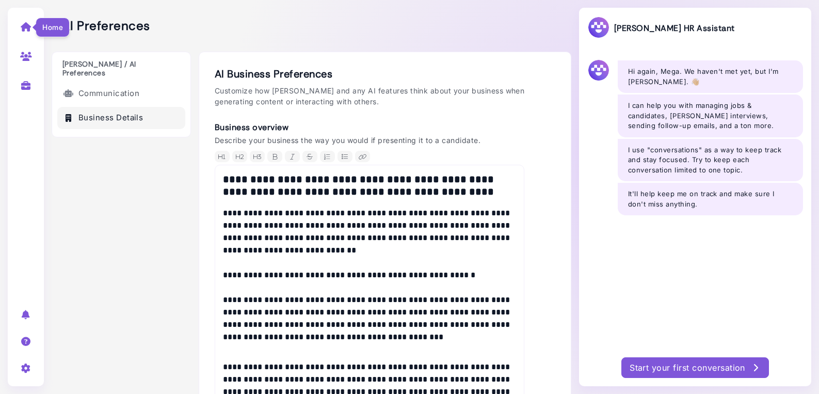
click at [24, 25] on icon at bounding box center [26, 26] width 12 height 9
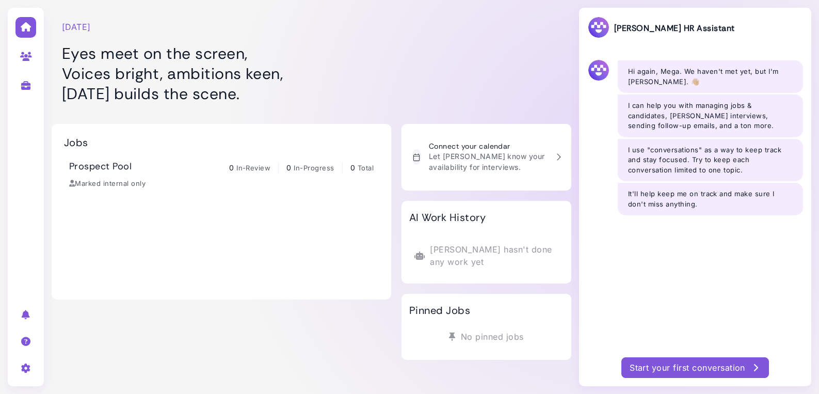
click at [709, 367] on div "Start your first conversation" at bounding box center [694, 367] width 131 height 12
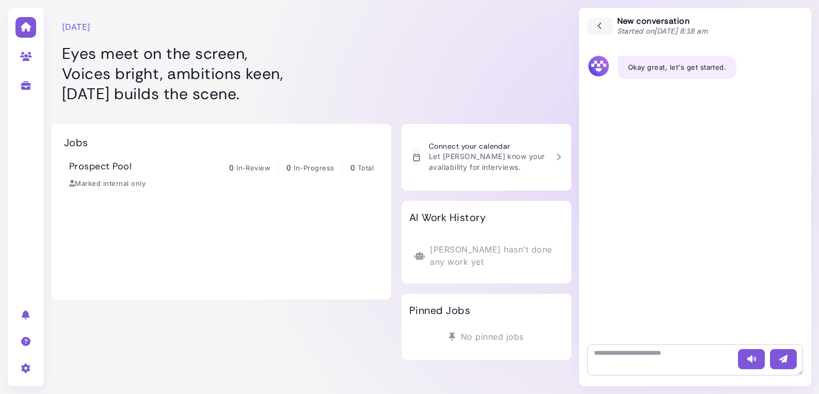
click at [648, 363] on textarea at bounding box center [695, 359] width 216 height 31
click at [26, 365] on icon at bounding box center [26, 367] width 12 height 9
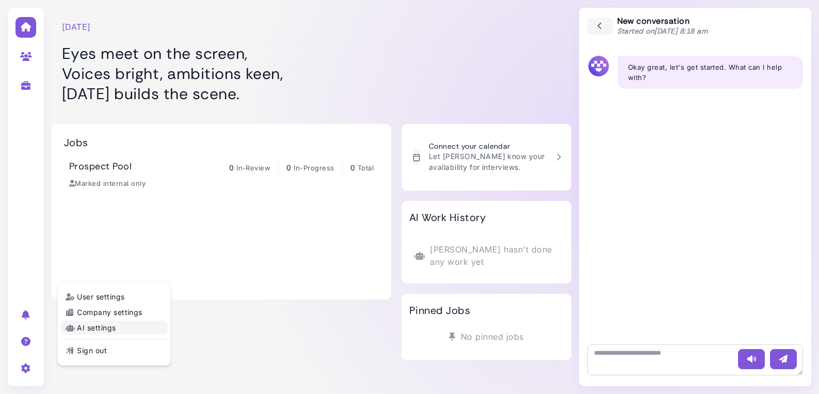
click at [79, 326] on link "AI settings" at bounding box center [113, 327] width 107 height 14
select select "******"
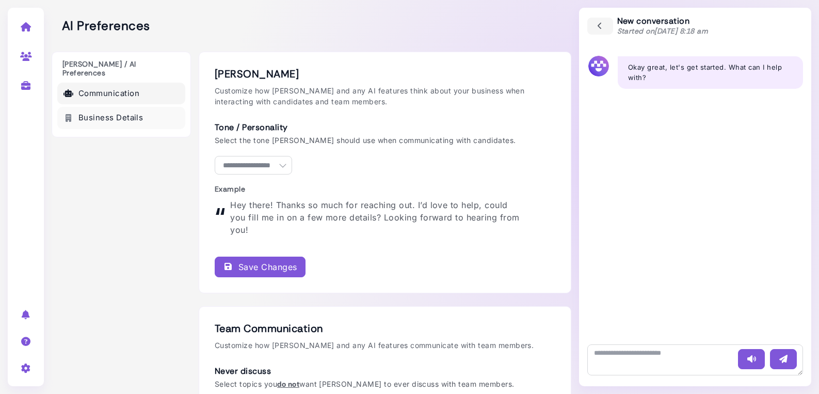
click at [101, 113] on link "Business Details" at bounding box center [121, 118] width 128 height 22
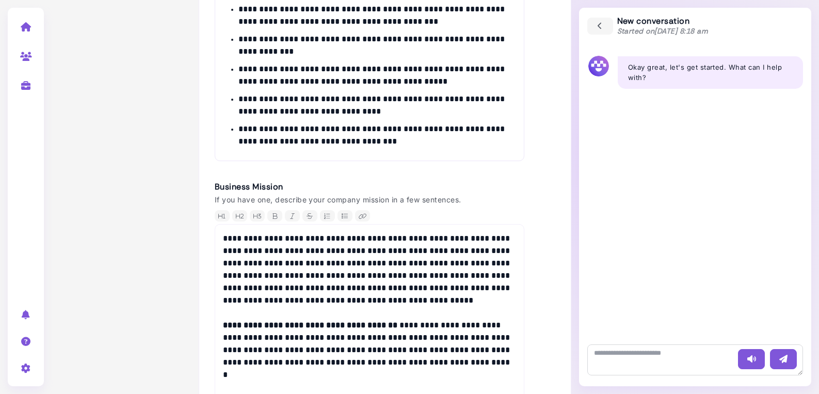
scroll to position [841, 0]
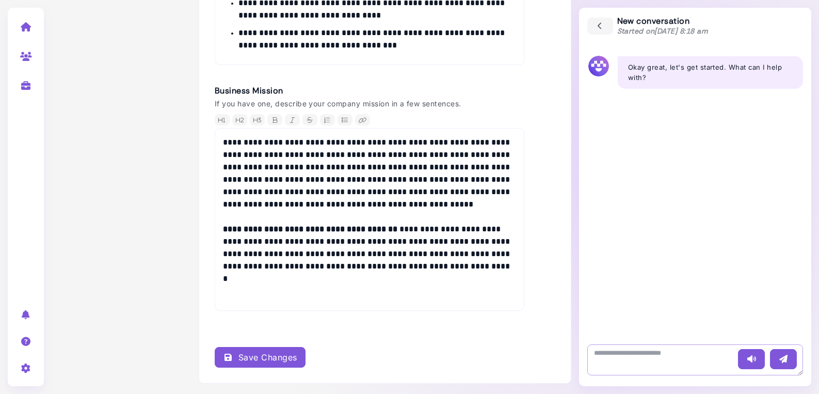
click at [622, 360] on textarea at bounding box center [695, 359] width 216 height 31
type textarea "**********"
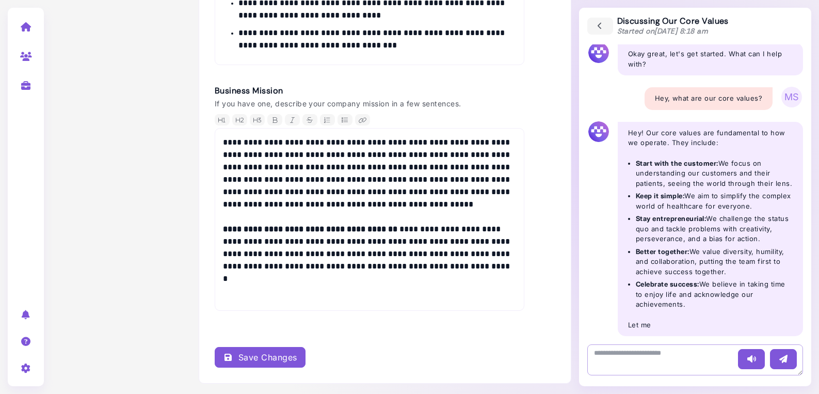
scroll to position [24, 0]
type textarea "**********"
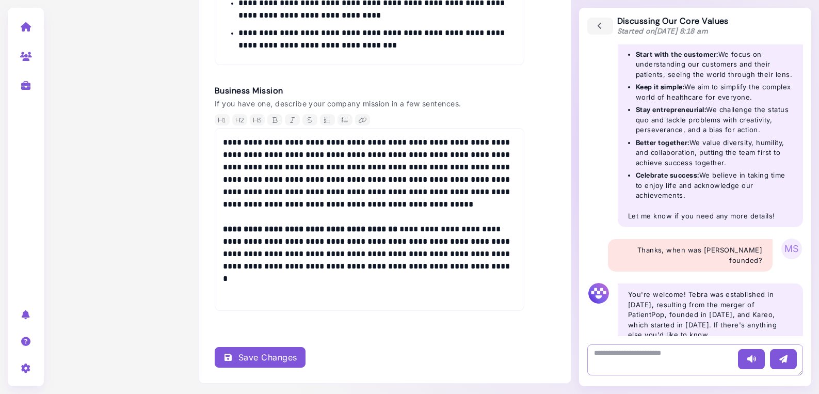
scroll to position [133, 0]
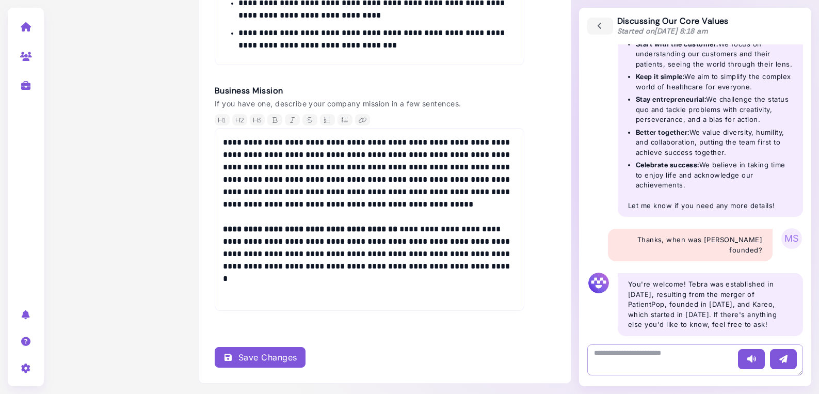
click at [693, 361] on textarea at bounding box center [695, 359] width 216 height 31
click at [609, 30] on button "button" at bounding box center [600, 26] width 27 height 18
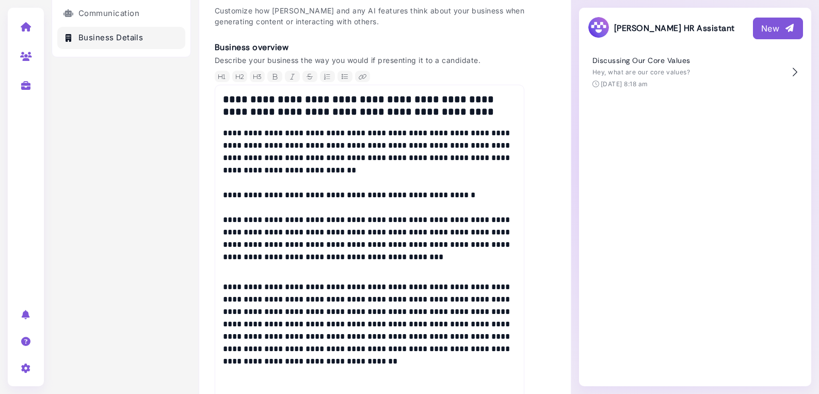
scroll to position [0, 0]
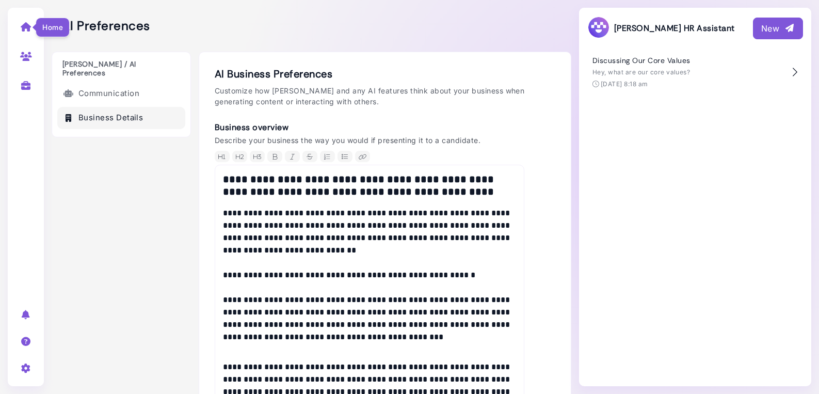
click at [27, 26] on icon at bounding box center [26, 26] width 12 height 9
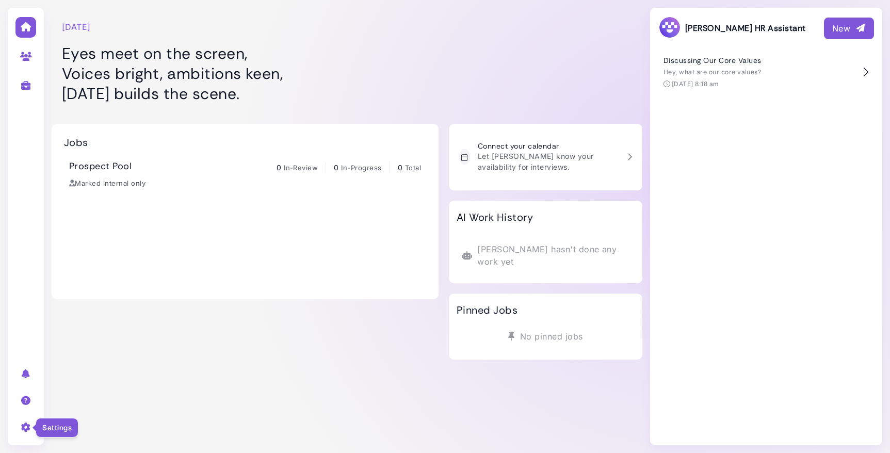
click at [26, 424] on icon at bounding box center [26, 426] width 12 height 9
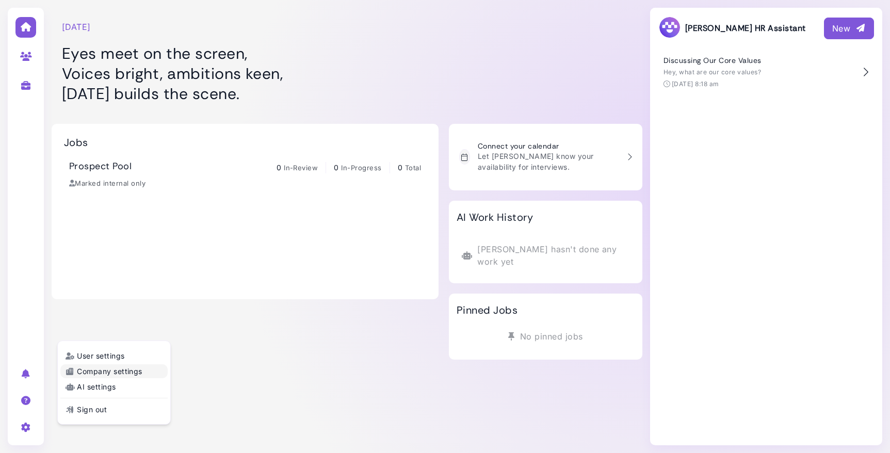
click at [78, 375] on link "Company settings" at bounding box center [113, 371] width 107 height 14
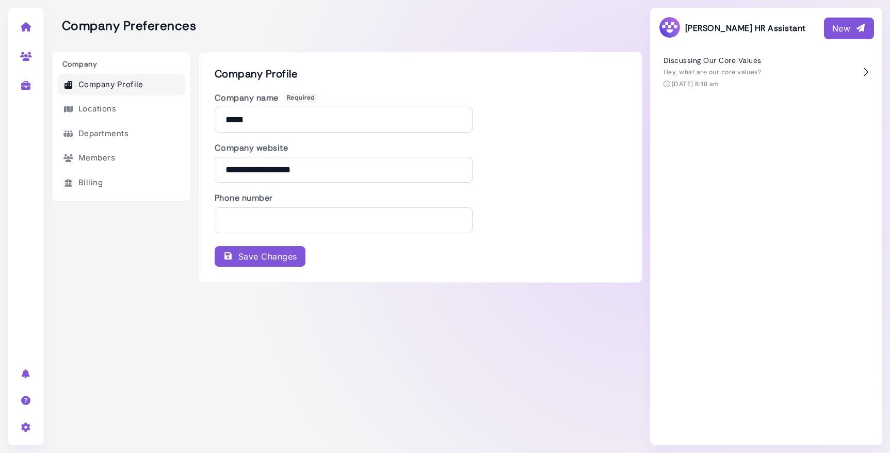
click at [254, 256] on div "Save Changes" at bounding box center [260, 256] width 74 height 12
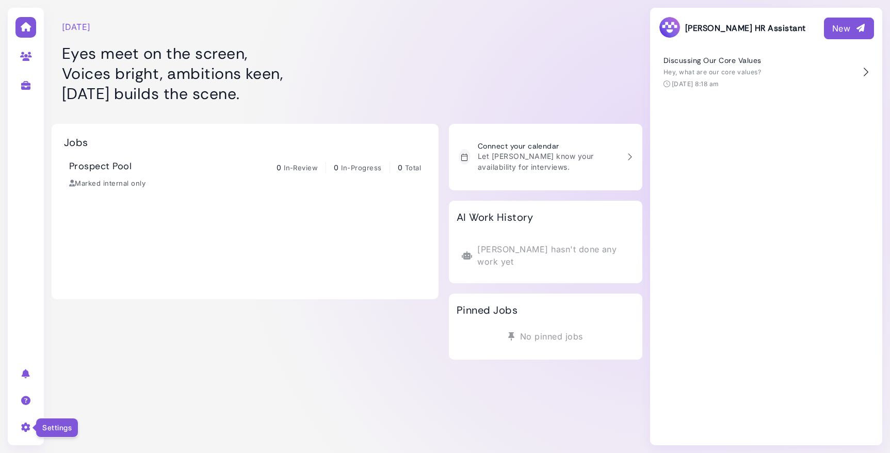
click at [23, 424] on icon at bounding box center [26, 426] width 12 height 9
click at [69, 350] on link "User settings" at bounding box center [113, 356] width 107 height 14
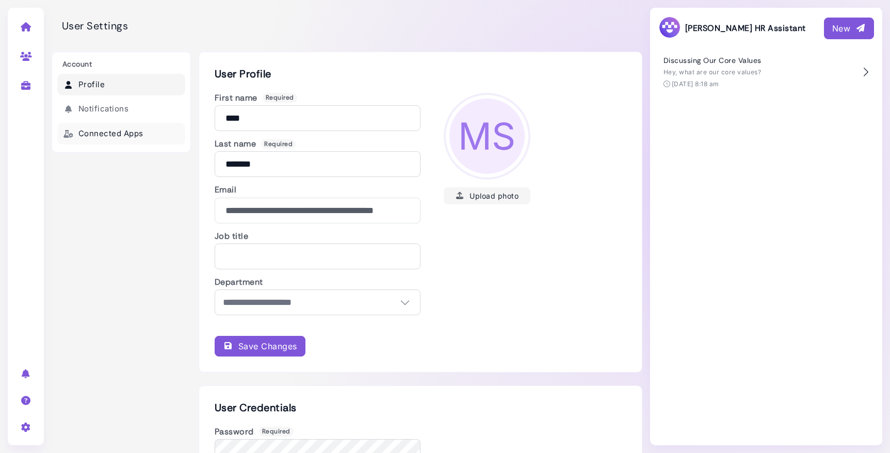
click at [119, 131] on link "Connected Apps" at bounding box center [121, 134] width 128 height 22
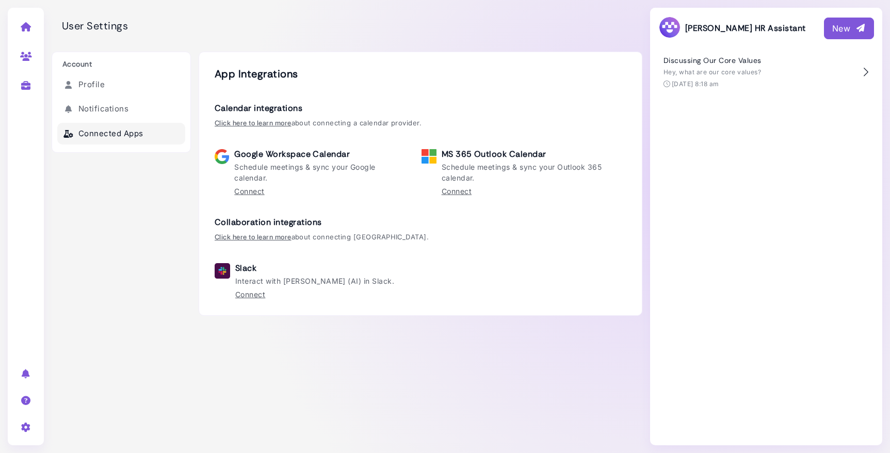
click at [410, 308] on div "App Integrations Calendar integrations Click here to learn more about connectin…" at bounding box center [421, 184] width 444 height 264
click at [280, 18] on div "User Settings" at bounding box center [347, 26] width 591 height 52
click at [255, 295] on link "Connect" at bounding box center [250, 294] width 30 height 11
click at [242, 296] on link "Connect" at bounding box center [250, 294] width 30 height 11
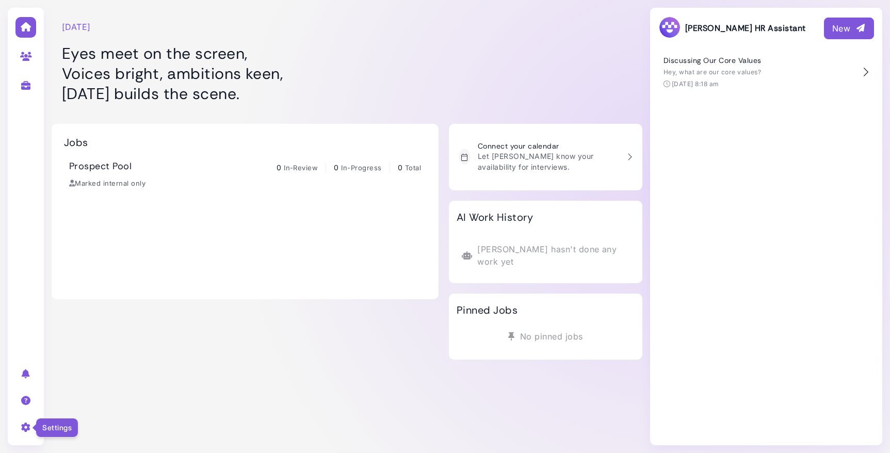
click at [22, 425] on icon at bounding box center [26, 426] width 12 height 9
click at [78, 354] on link "User settings" at bounding box center [113, 356] width 107 height 14
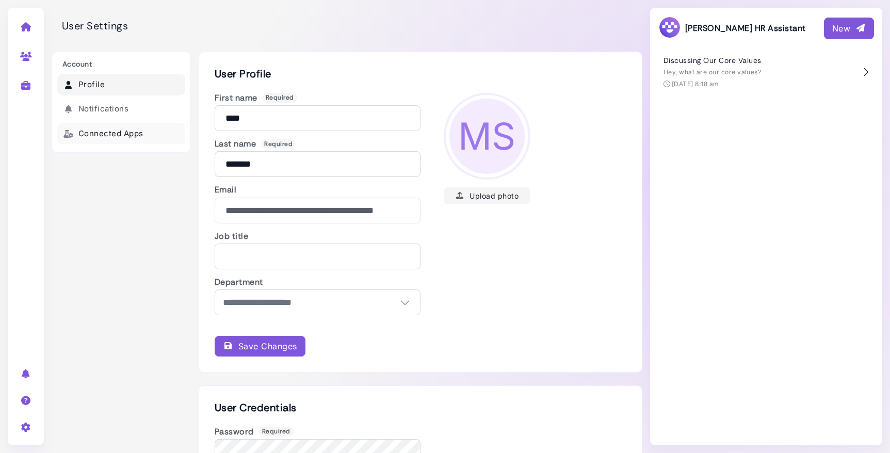
click at [120, 132] on link "Connected Apps" at bounding box center [121, 134] width 128 height 22
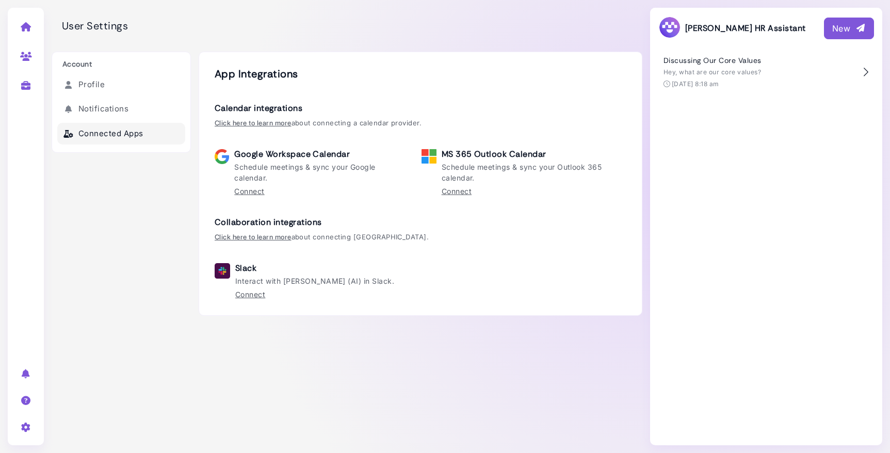
click at [248, 294] on link "Connect" at bounding box center [250, 294] width 30 height 11
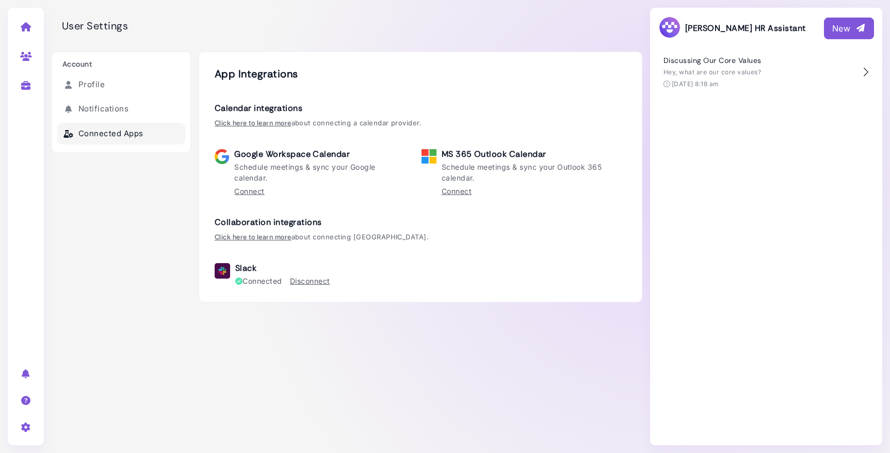
click at [317, 281] on link "Disconnect" at bounding box center [310, 280] width 40 height 11
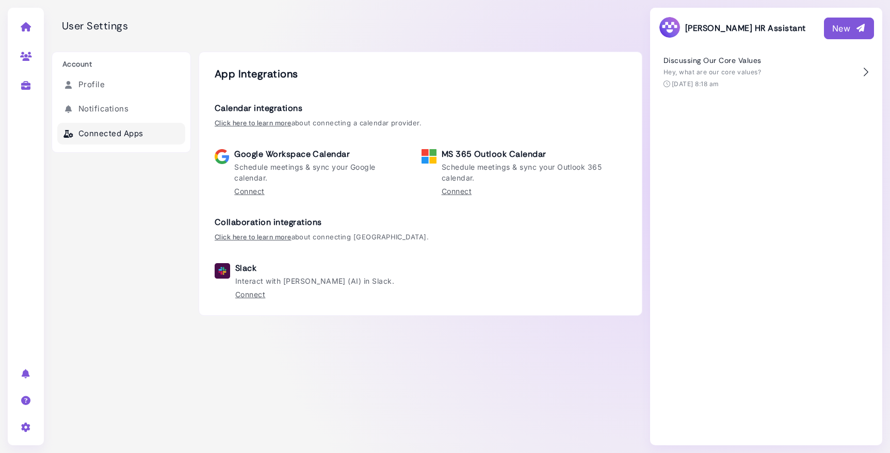
click at [251, 294] on link "Connect" at bounding box center [250, 294] width 30 height 11
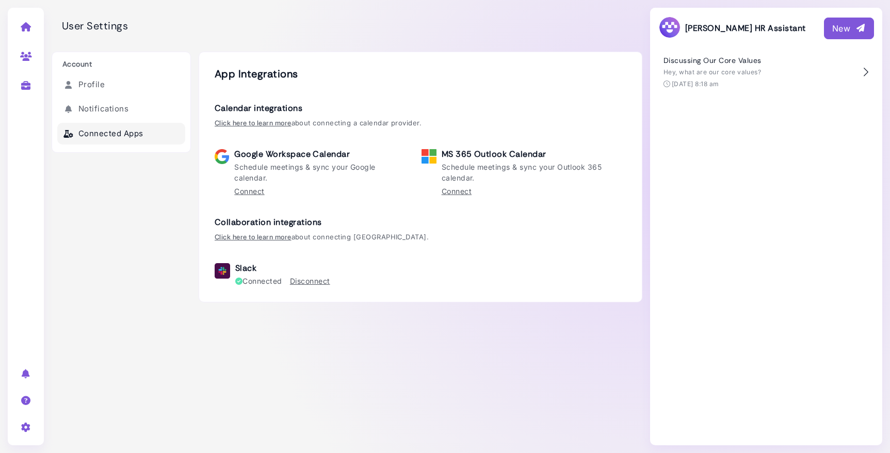
click at [316, 282] on link "Disconnect" at bounding box center [310, 280] width 40 height 11
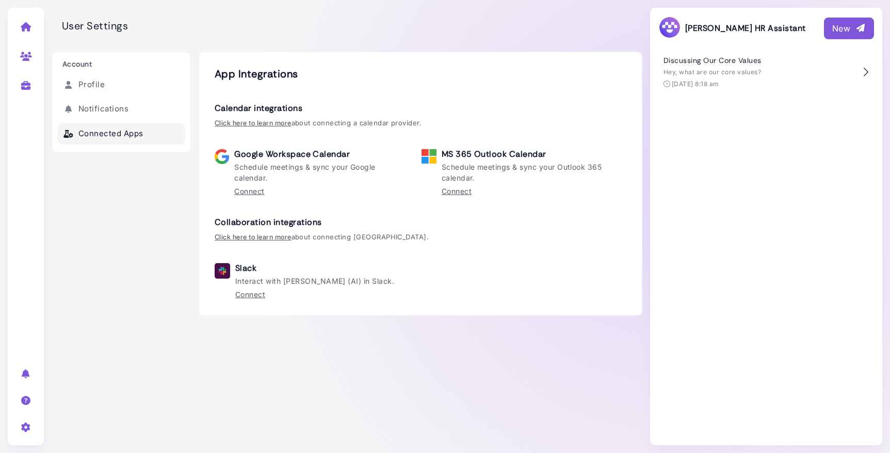
click at [255, 294] on link "Connect" at bounding box center [250, 294] width 30 height 11
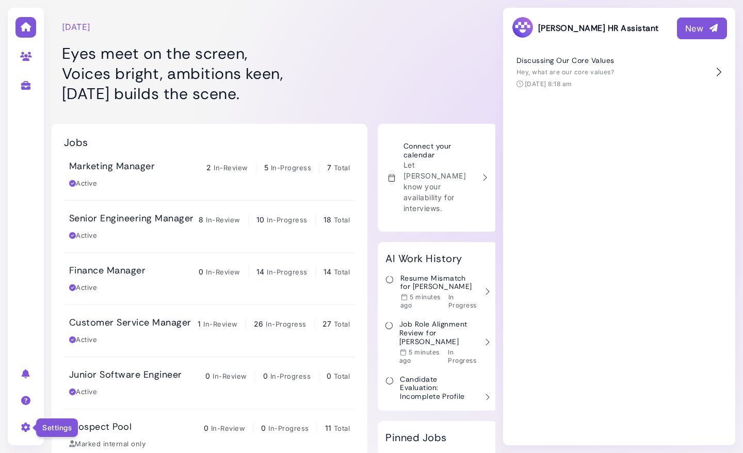
click at [24, 424] on icon at bounding box center [26, 426] width 12 height 9
click at [77, 369] on link "Company settings" at bounding box center [113, 371] width 107 height 14
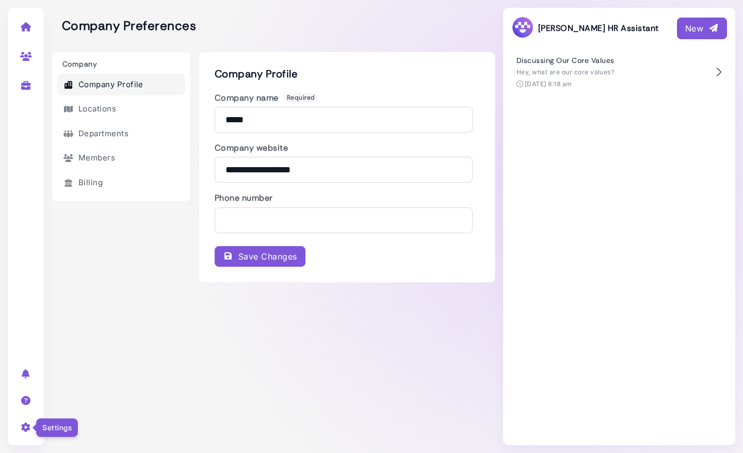
click at [27, 427] on icon at bounding box center [26, 426] width 12 height 9
click at [87, 358] on link "User settings" at bounding box center [113, 356] width 107 height 14
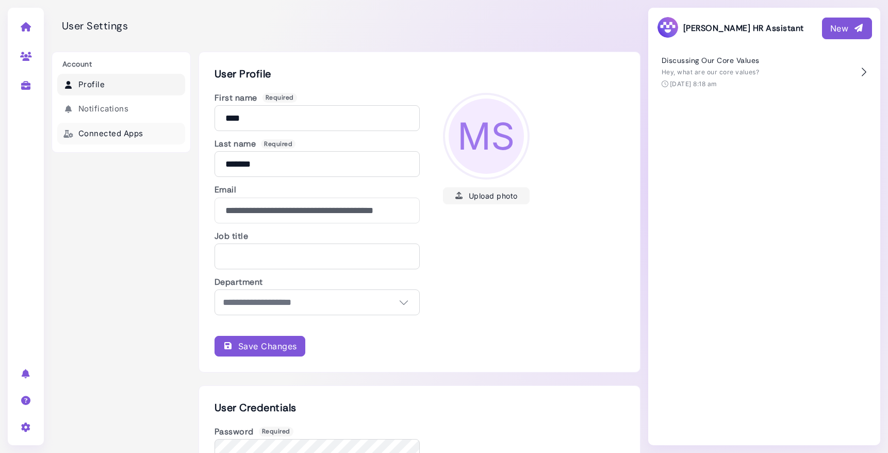
click at [103, 133] on link "Connected Apps" at bounding box center [121, 134] width 128 height 22
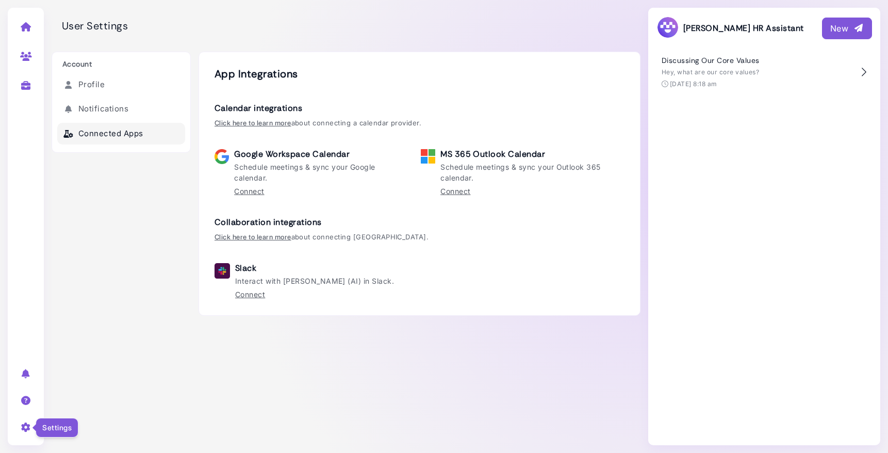
click at [27, 427] on icon at bounding box center [26, 426] width 12 height 9
click at [89, 407] on link "Sign out" at bounding box center [113, 409] width 107 height 14
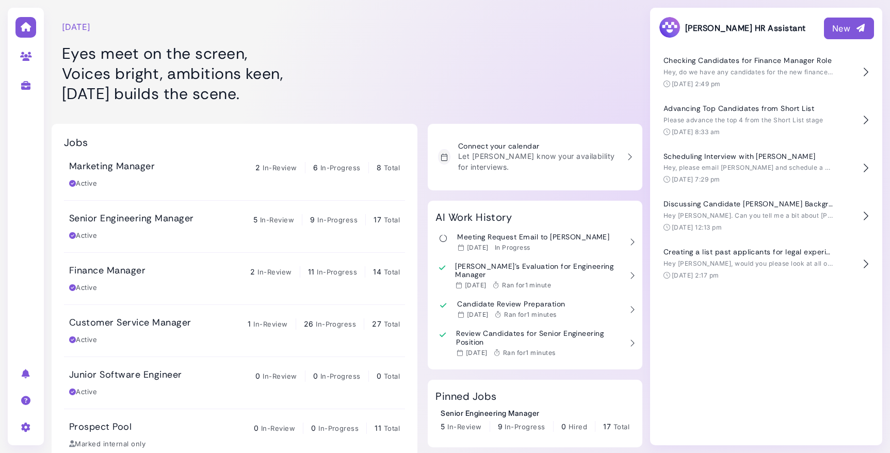
scroll to position [36, 0]
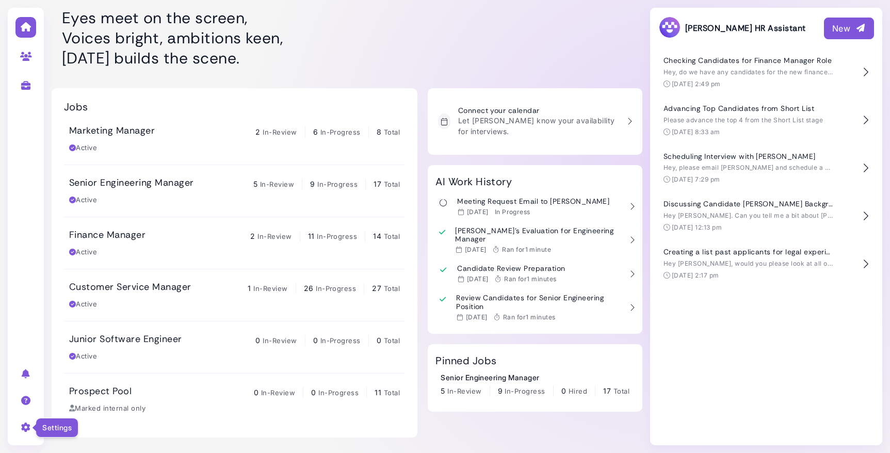
click at [26, 429] on icon at bounding box center [26, 426] width 12 height 9
click at [91, 372] on link "Company settings" at bounding box center [113, 371] width 107 height 14
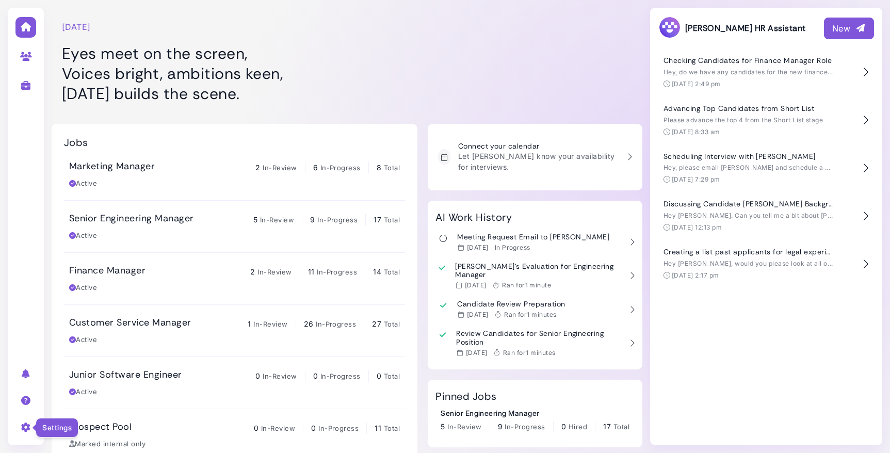
click at [27, 425] on icon at bounding box center [26, 426] width 12 height 9
click at [72, 409] on icon at bounding box center [70, 409] width 9 height 7
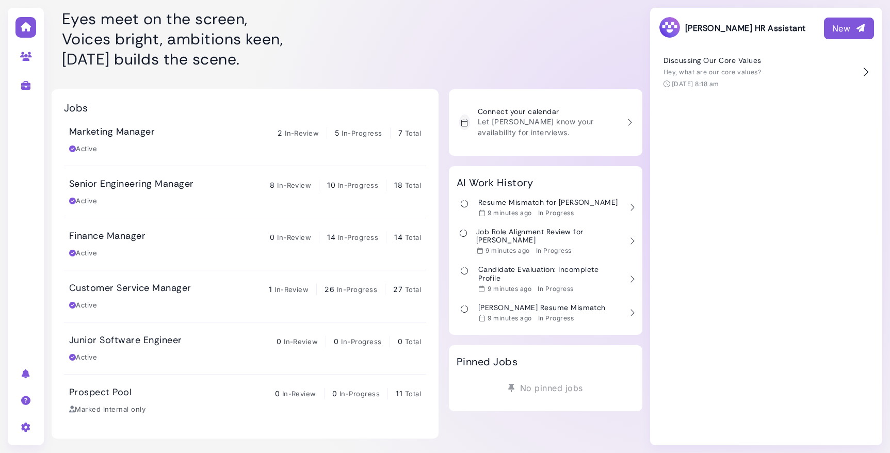
scroll to position [36, 0]
click at [28, 425] on icon at bounding box center [26, 426] width 12 height 9
click at [96, 369] on link "Company settings" at bounding box center [113, 371] width 107 height 14
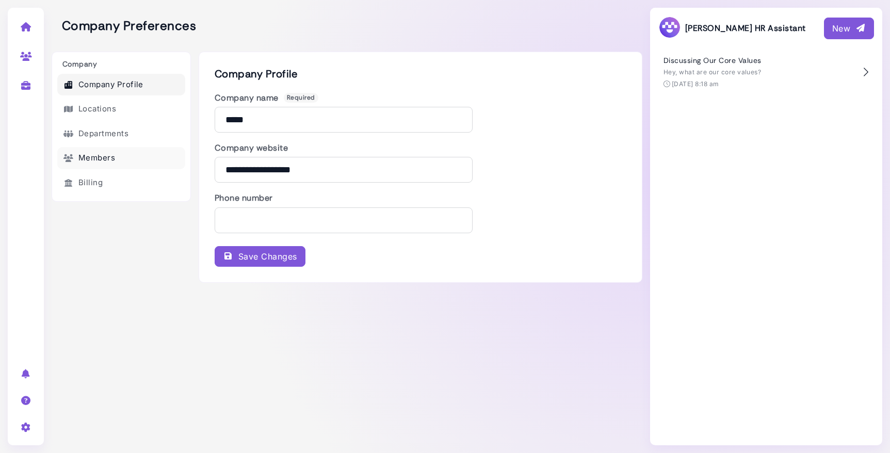
click at [104, 157] on link "Members" at bounding box center [121, 158] width 128 height 22
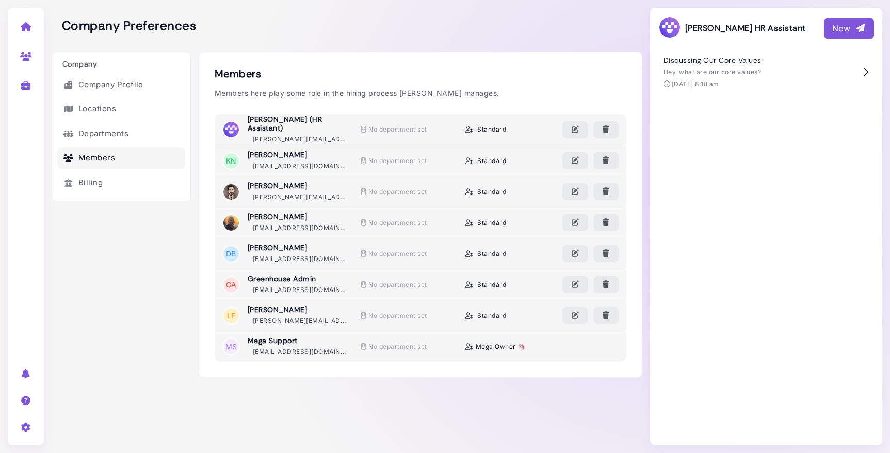
click at [533, 29] on div "Company Preferences" at bounding box center [347, 26] width 591 height 52
click at [449, 34] on div "Company Preferences" at bounding box center [347, 26] width 591 height 52
click at [414, 35] on div "Company Preferences" at bounding box center [347, 26] width 591 height 52
click at [397, 13] on div "Company Preferences" at bounding box center [347, 26] width 591 height 52
